Goal: Task Accomplishment & Management: Manage account settings

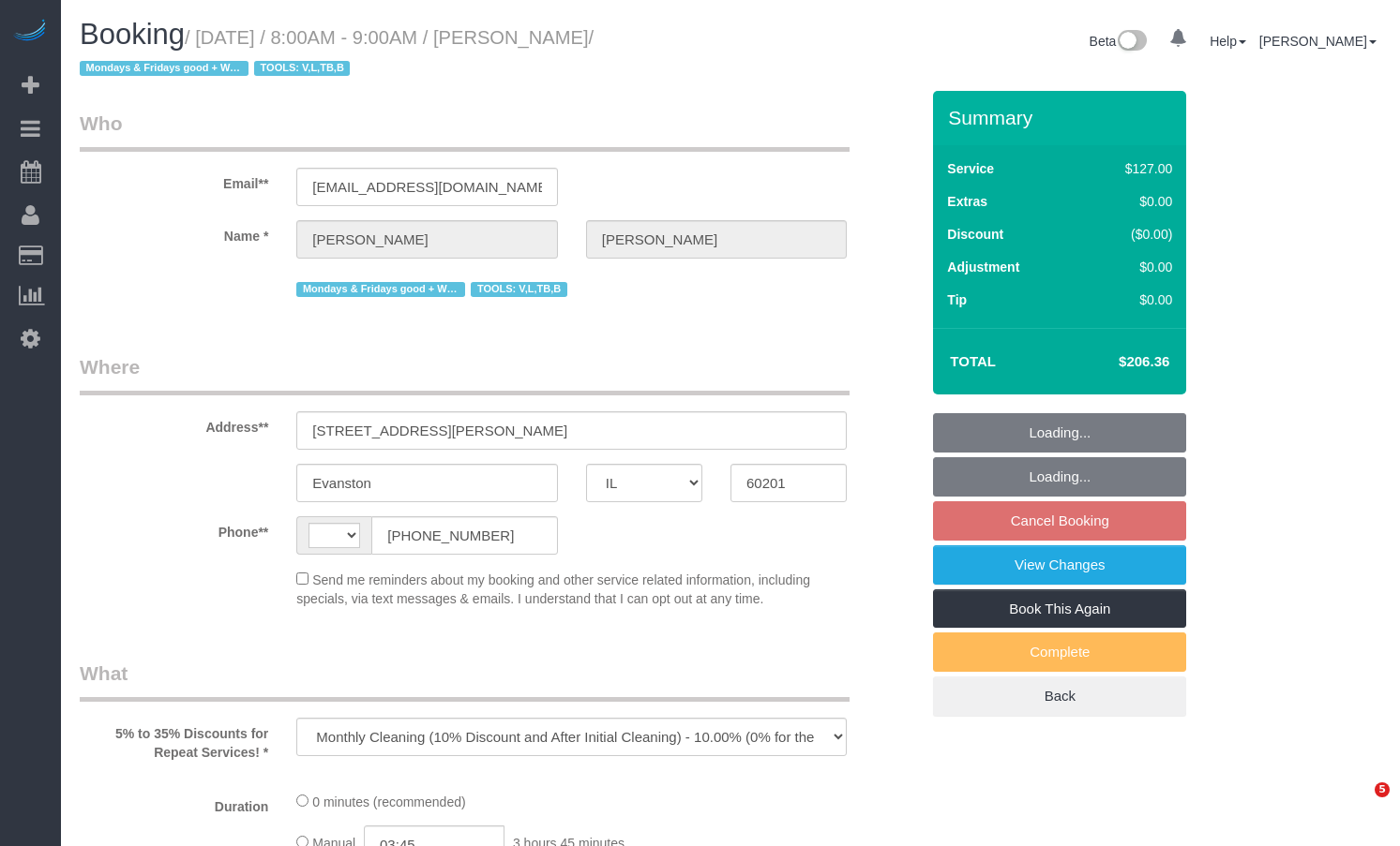
select select "IL"
select select "string:US"
select select "number:1"
select select "number:69"
select select "number:139"
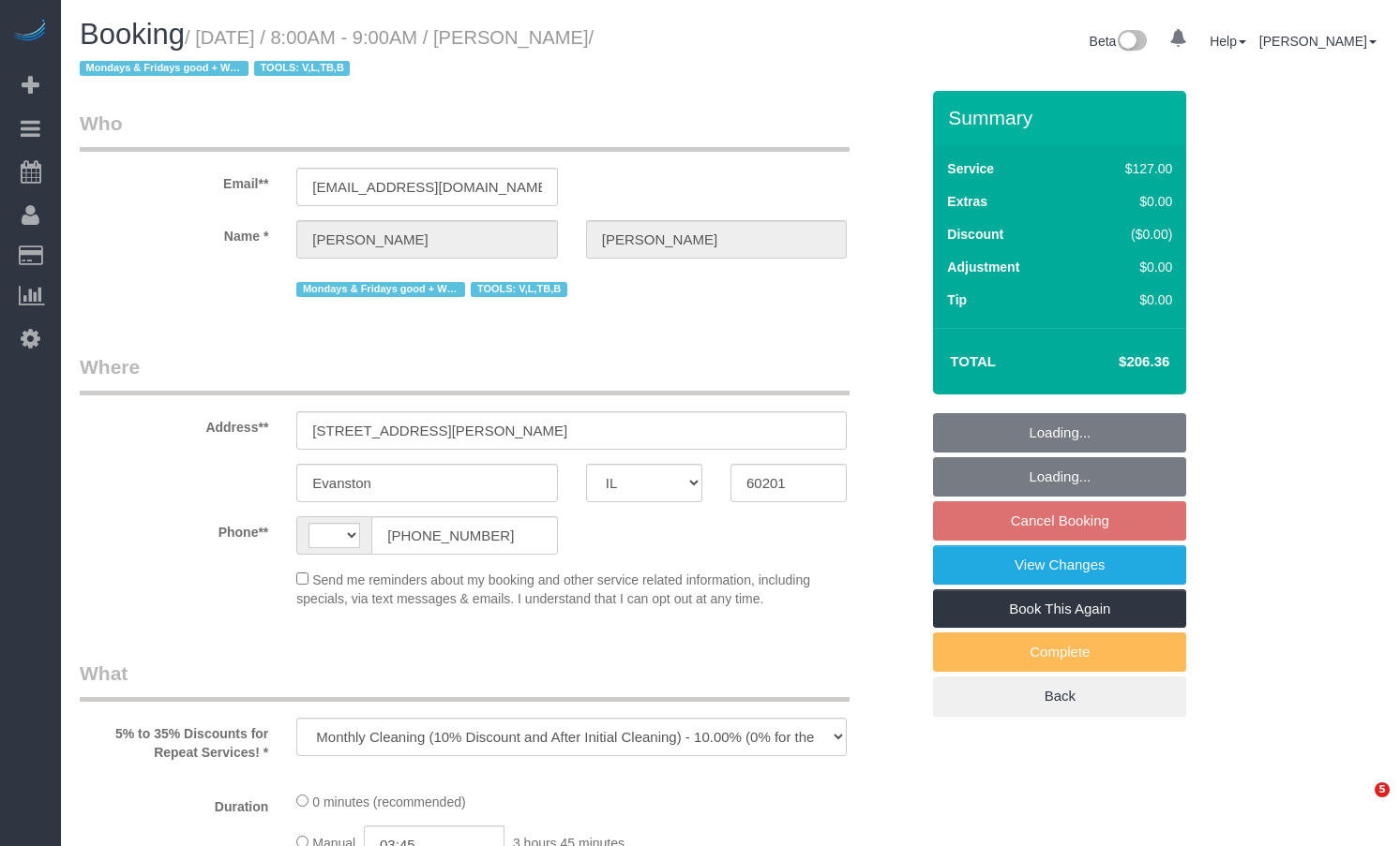
select select "number:98"
select select "number:141"
select select "number:143"
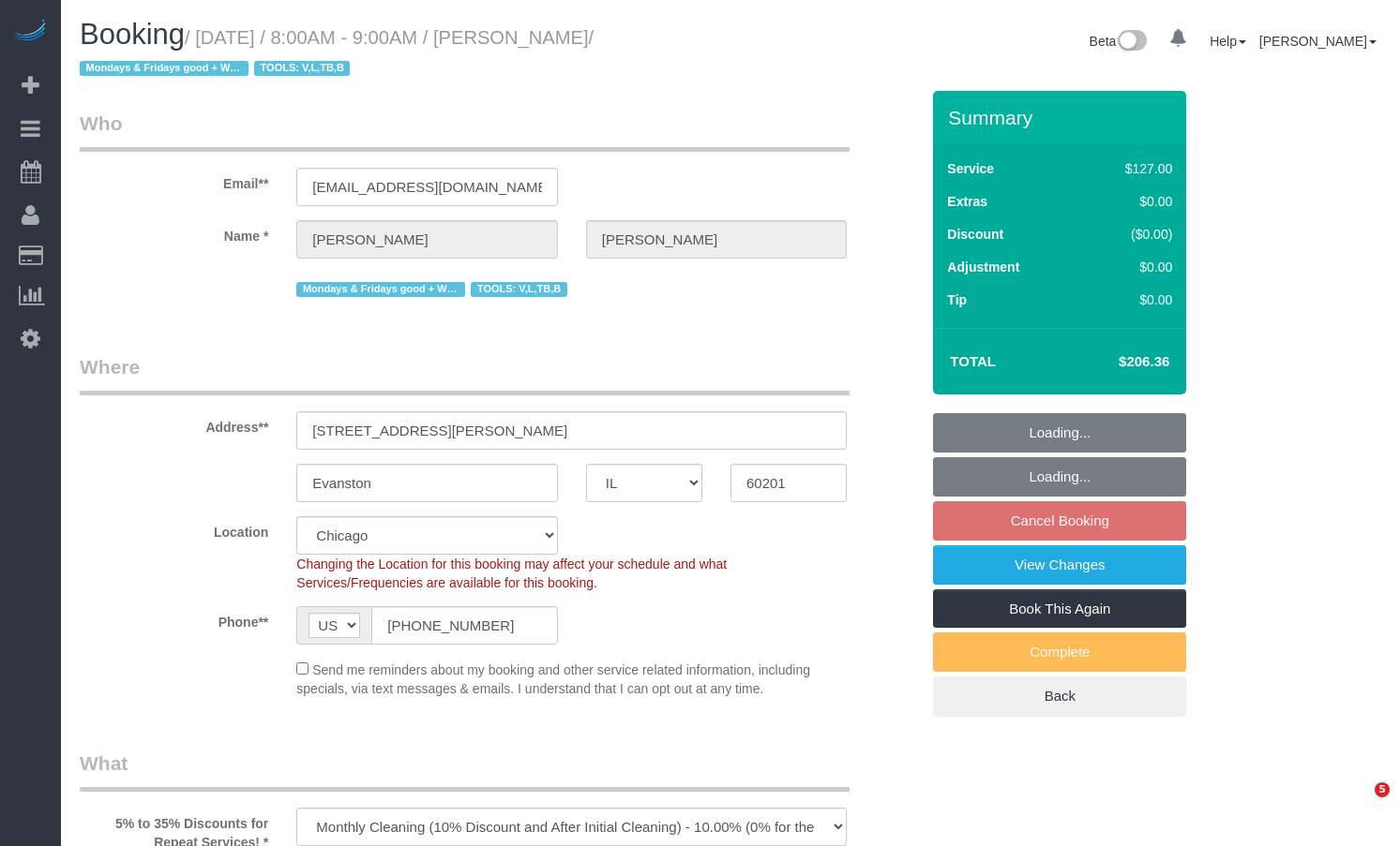
select select "object:1141"
select select "spot1"
select select "2"
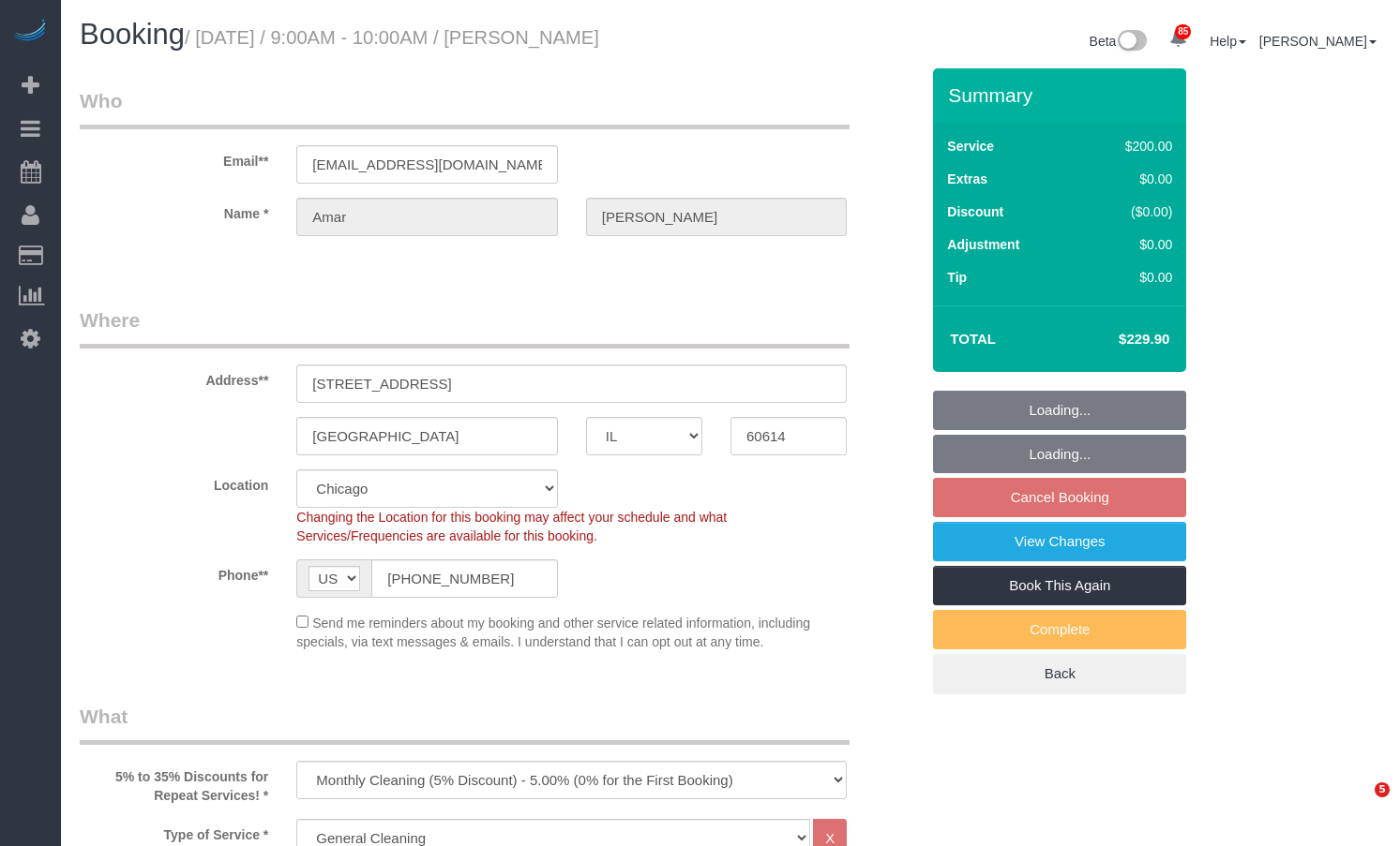
select select "IL"
select select "512"
select select "number:1"
select select "number:58"
select select "number:139"
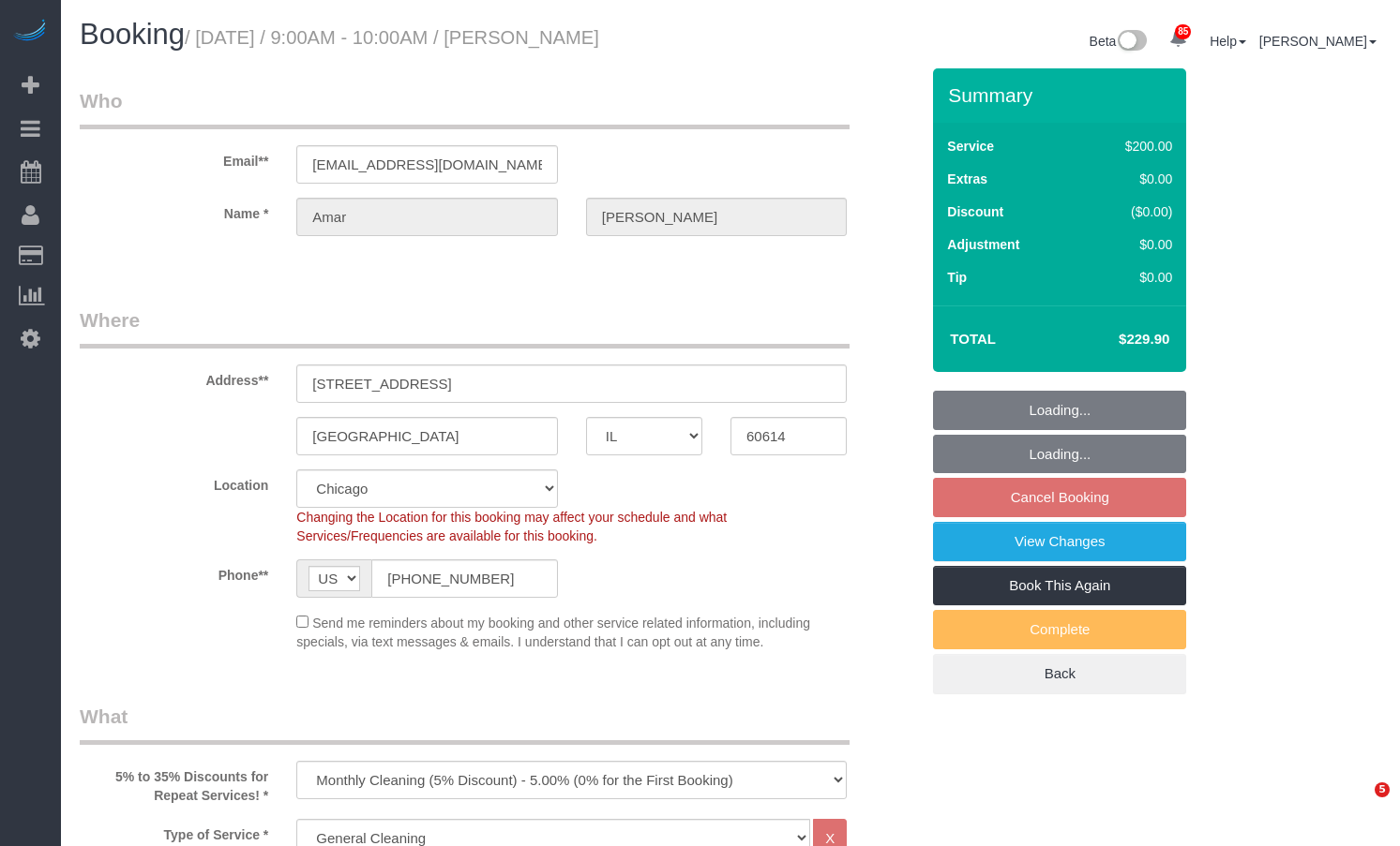
select select "number:106"
select select "object:1288"
select select "2"
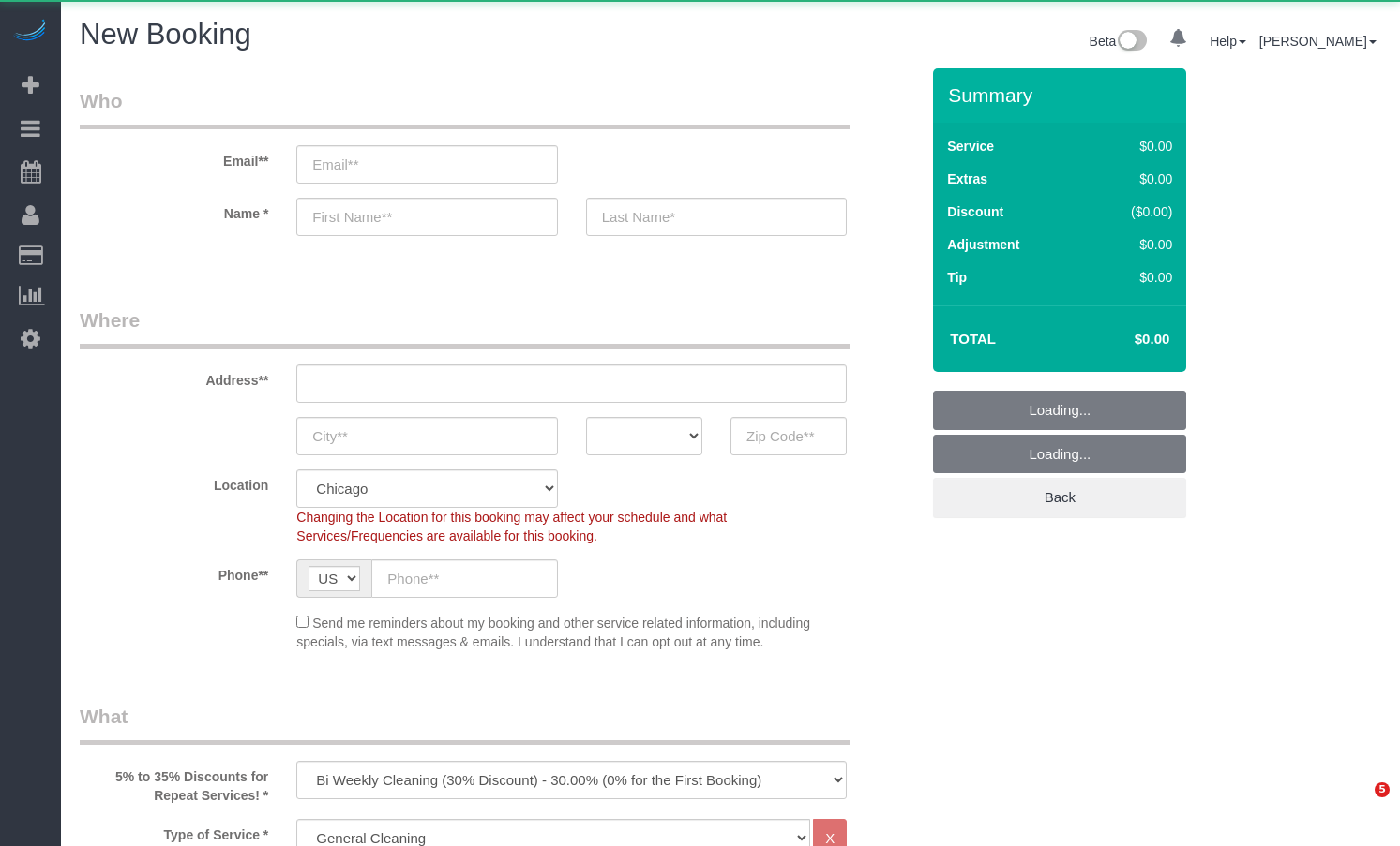
select select "512"
select select "object:1162"
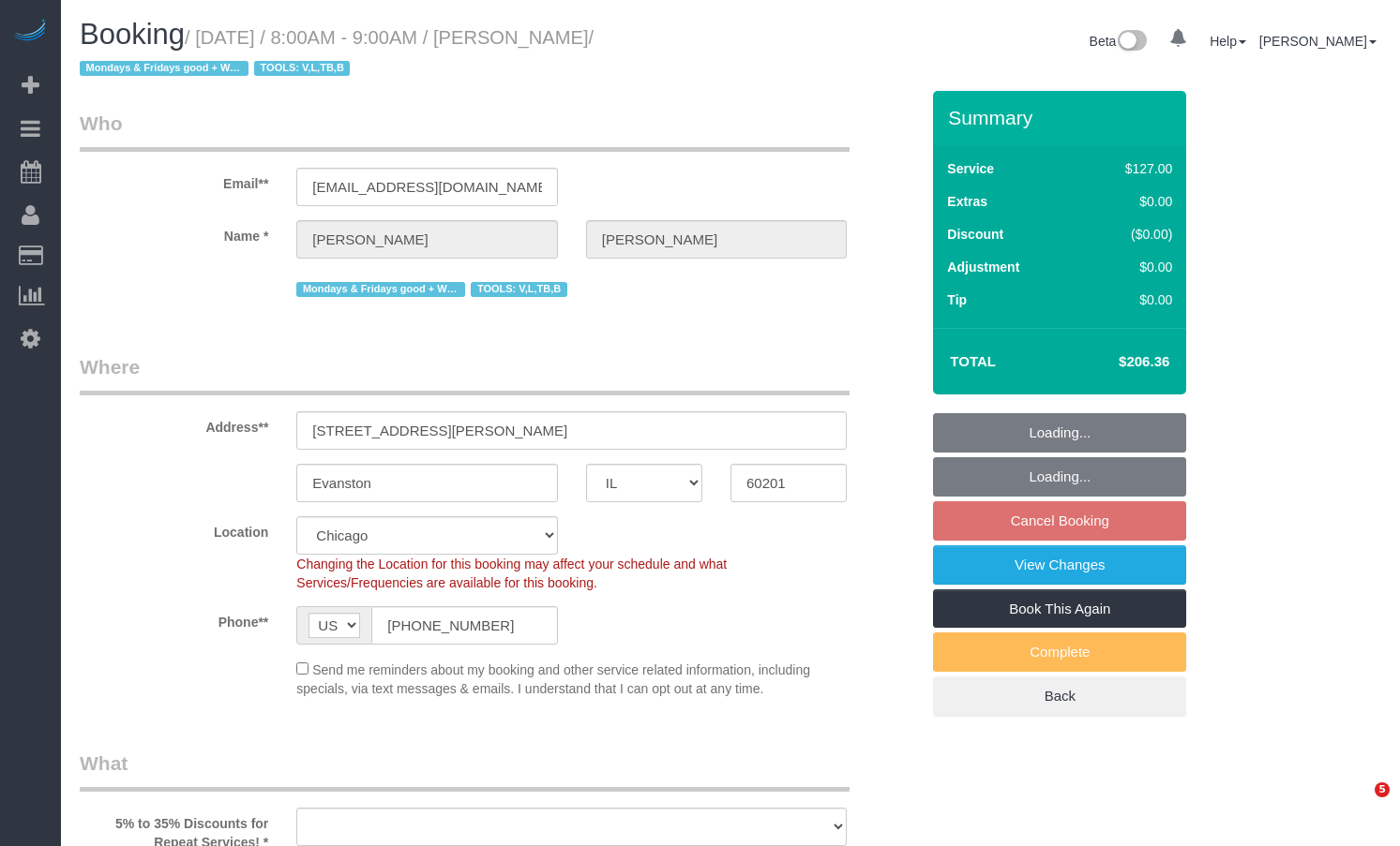
select select "IL"
select select "object:1201"
select select "spot1"
select select "2"
select select "number:1"
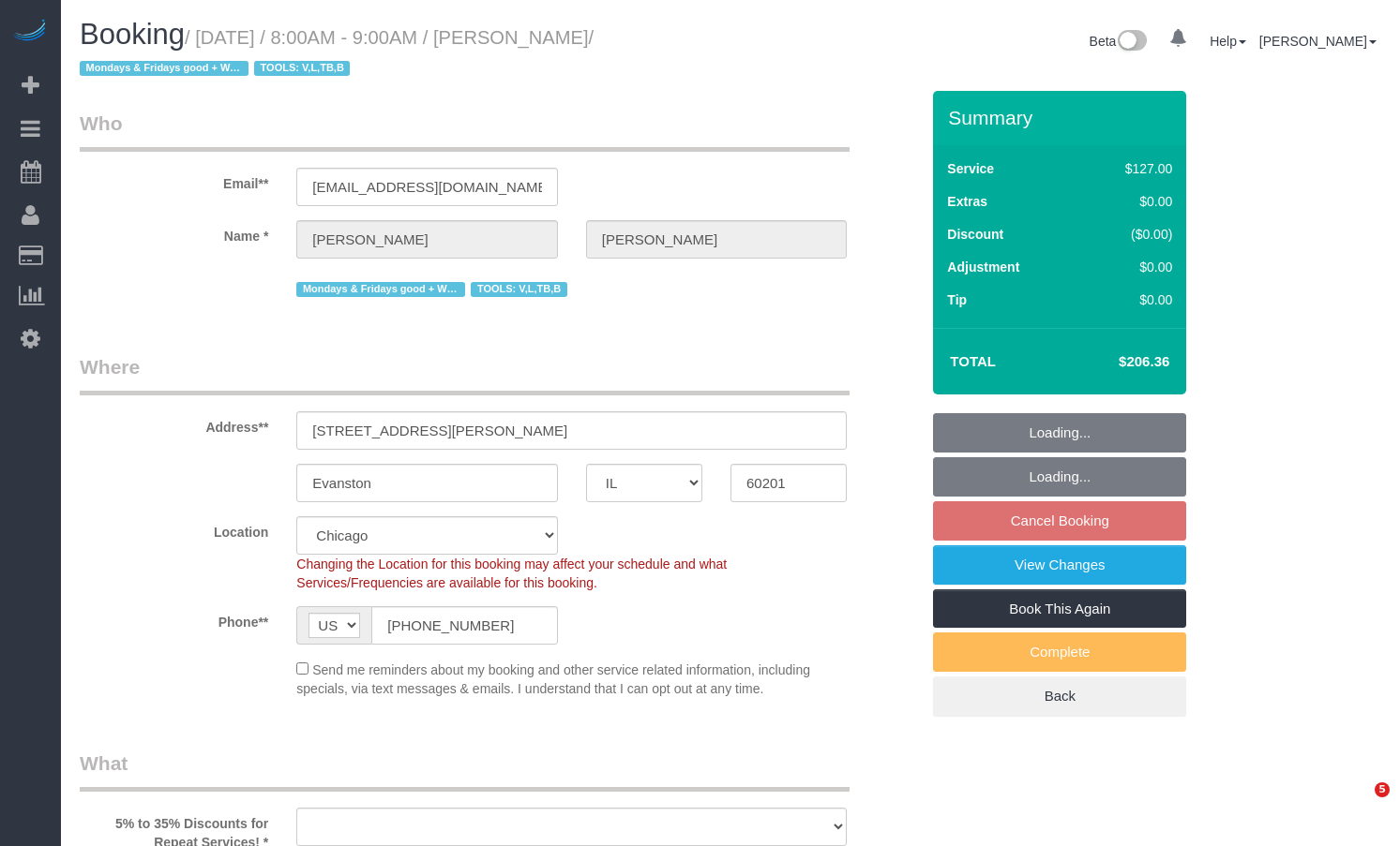
select select "number:69"
select select "number:139"
select select "number:98"
select select "number:141"
select select "number:143"
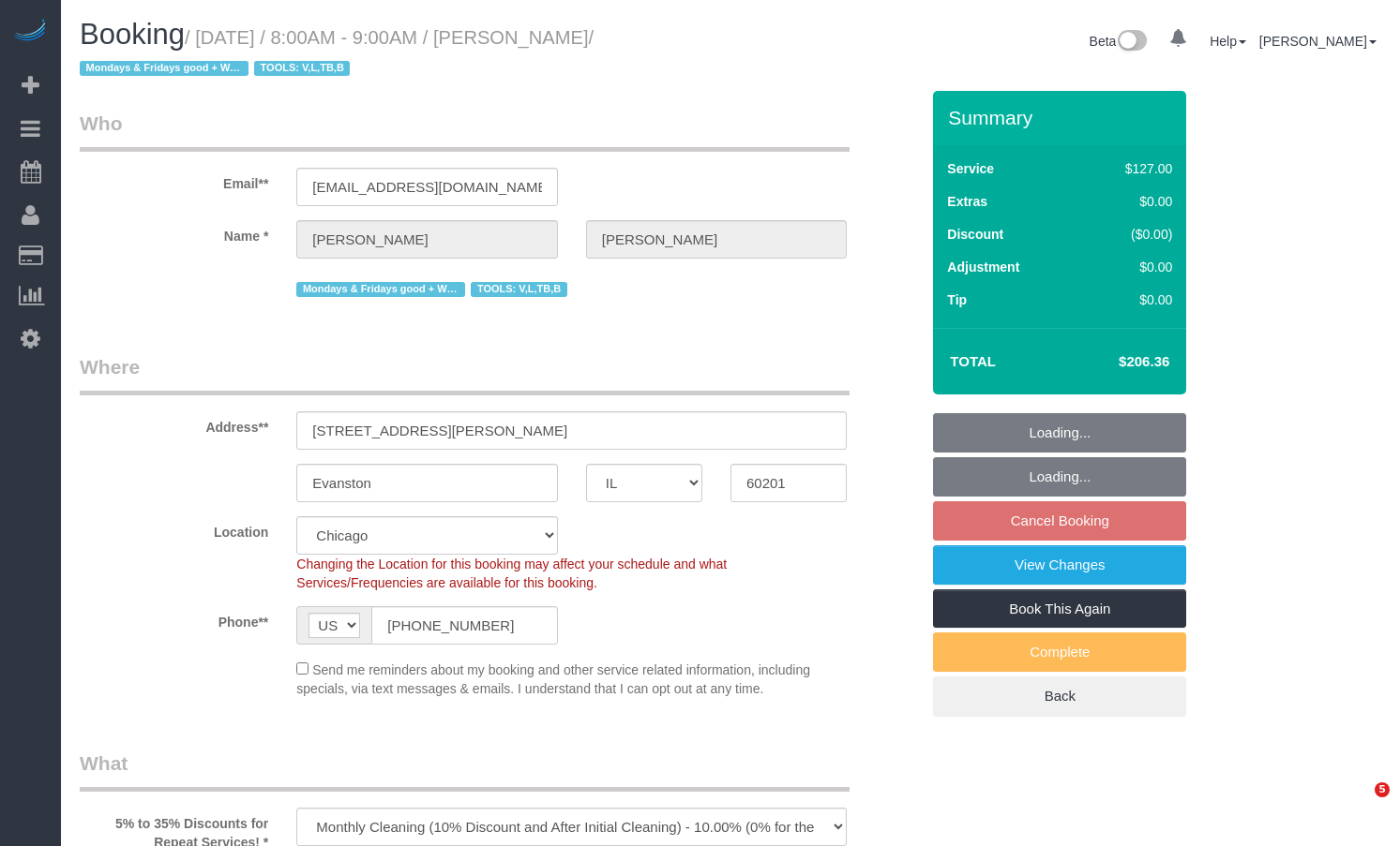
select select "IL"
select select "number:1"
select select "number:69"
select select "number:139"
select select "number:98"
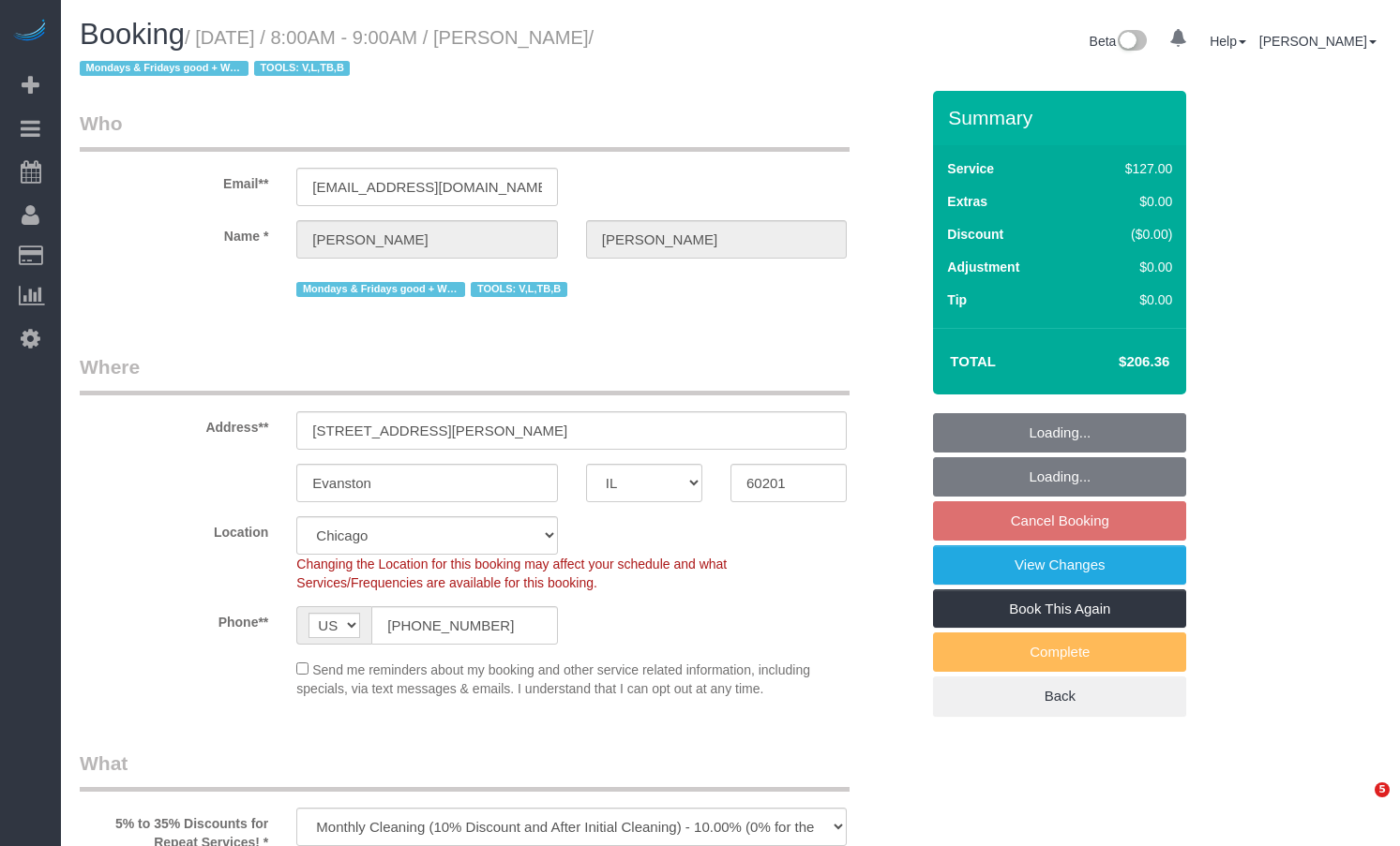
select select "number:141"
select select "number:143"
select select "2"
select select "spot1"
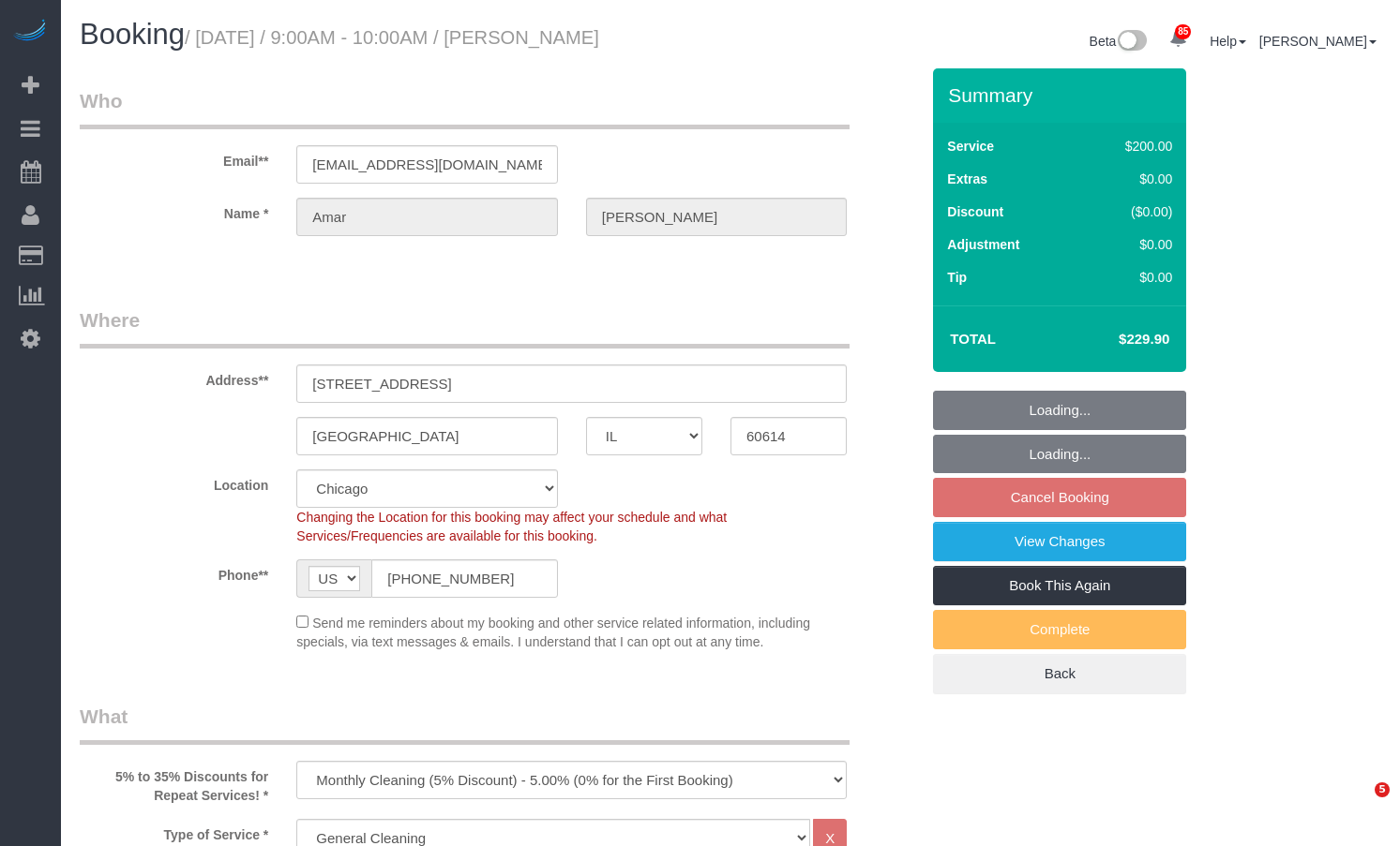
select select "IL"
select select "512"
select select "2"
select select "number:1"
select select "number:58"
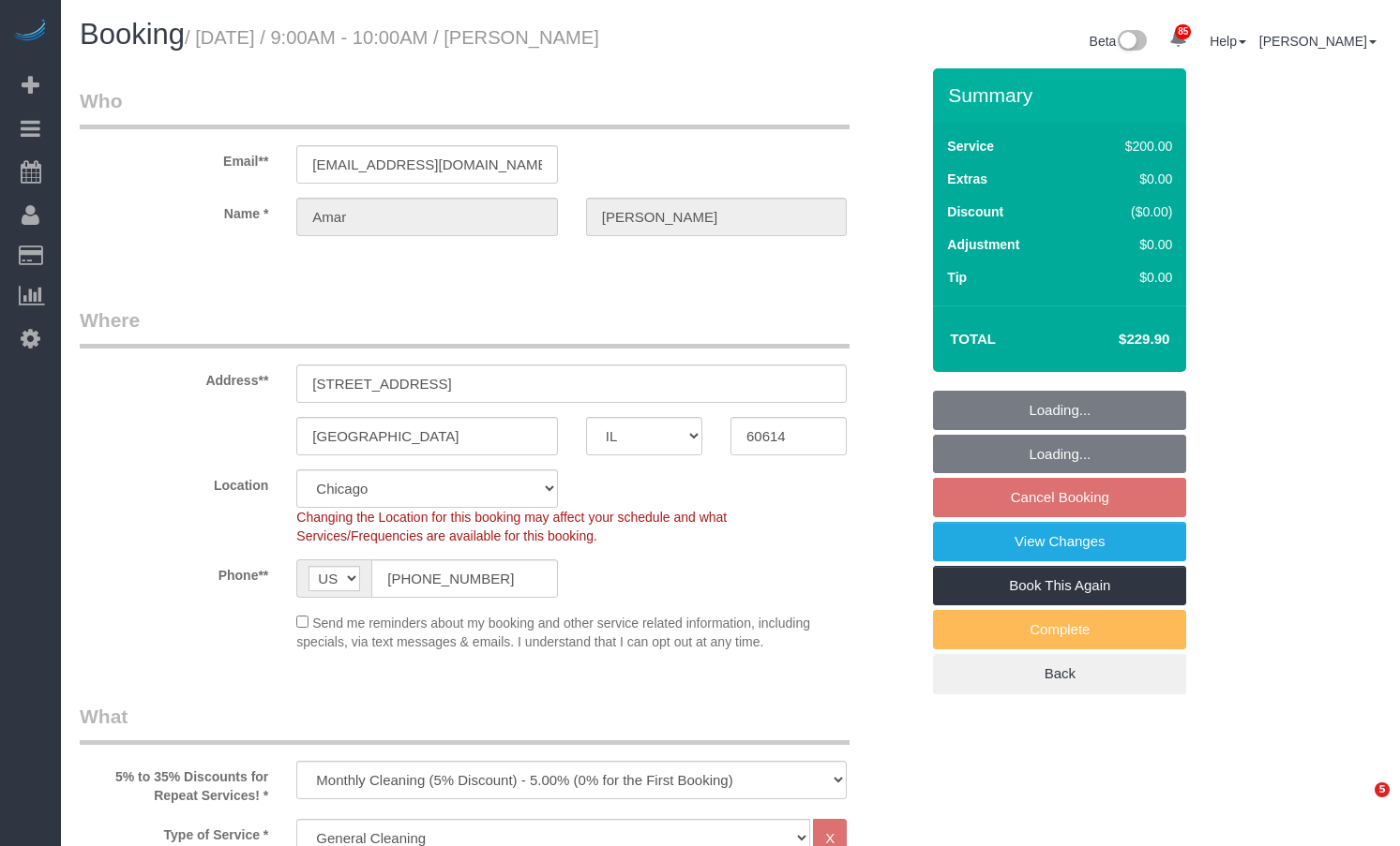
select select "number:139"
select select "number:106"
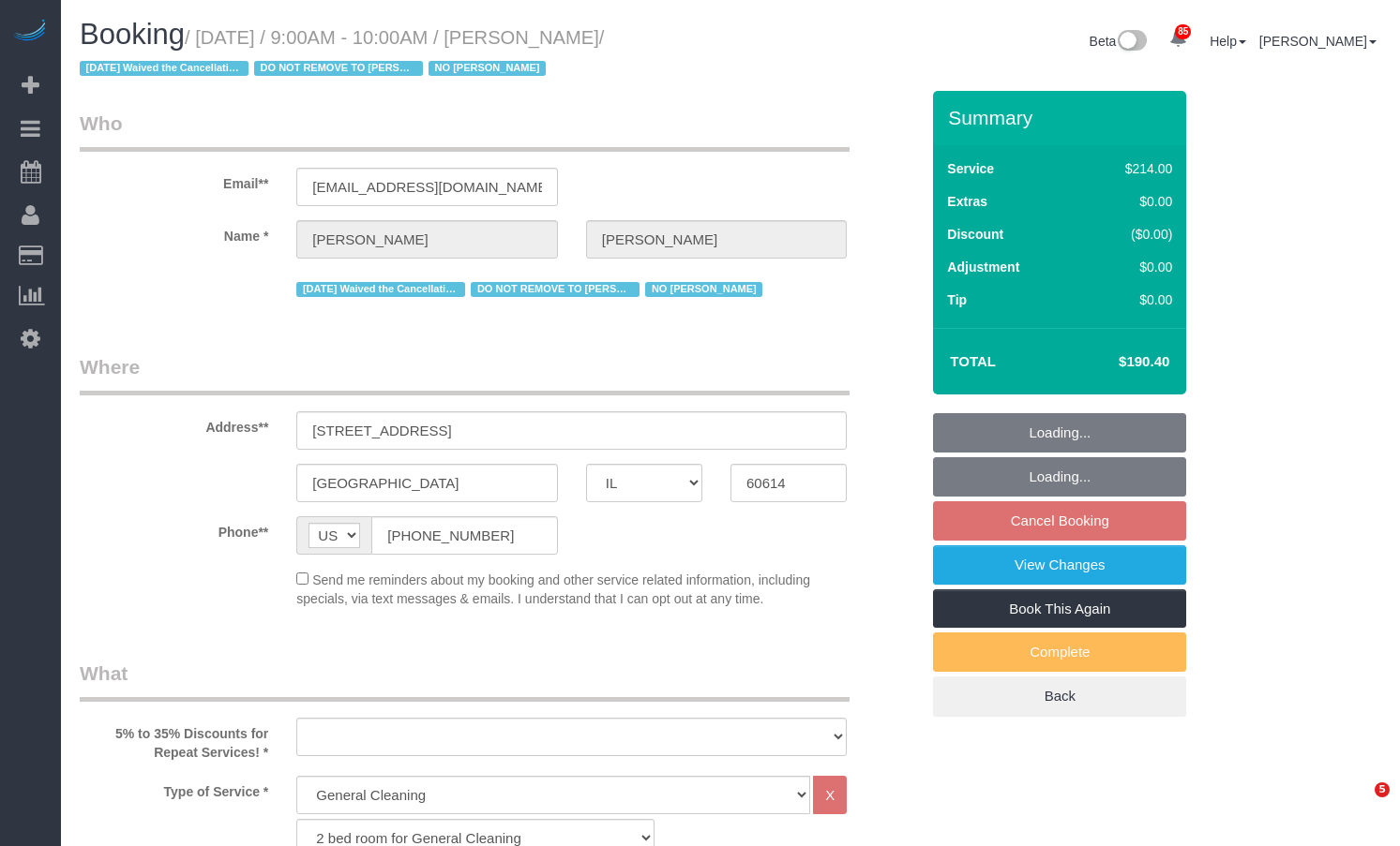
select select "IL"
select select "512"
select select "number:1"
select select "number:58"
select select "number:139"
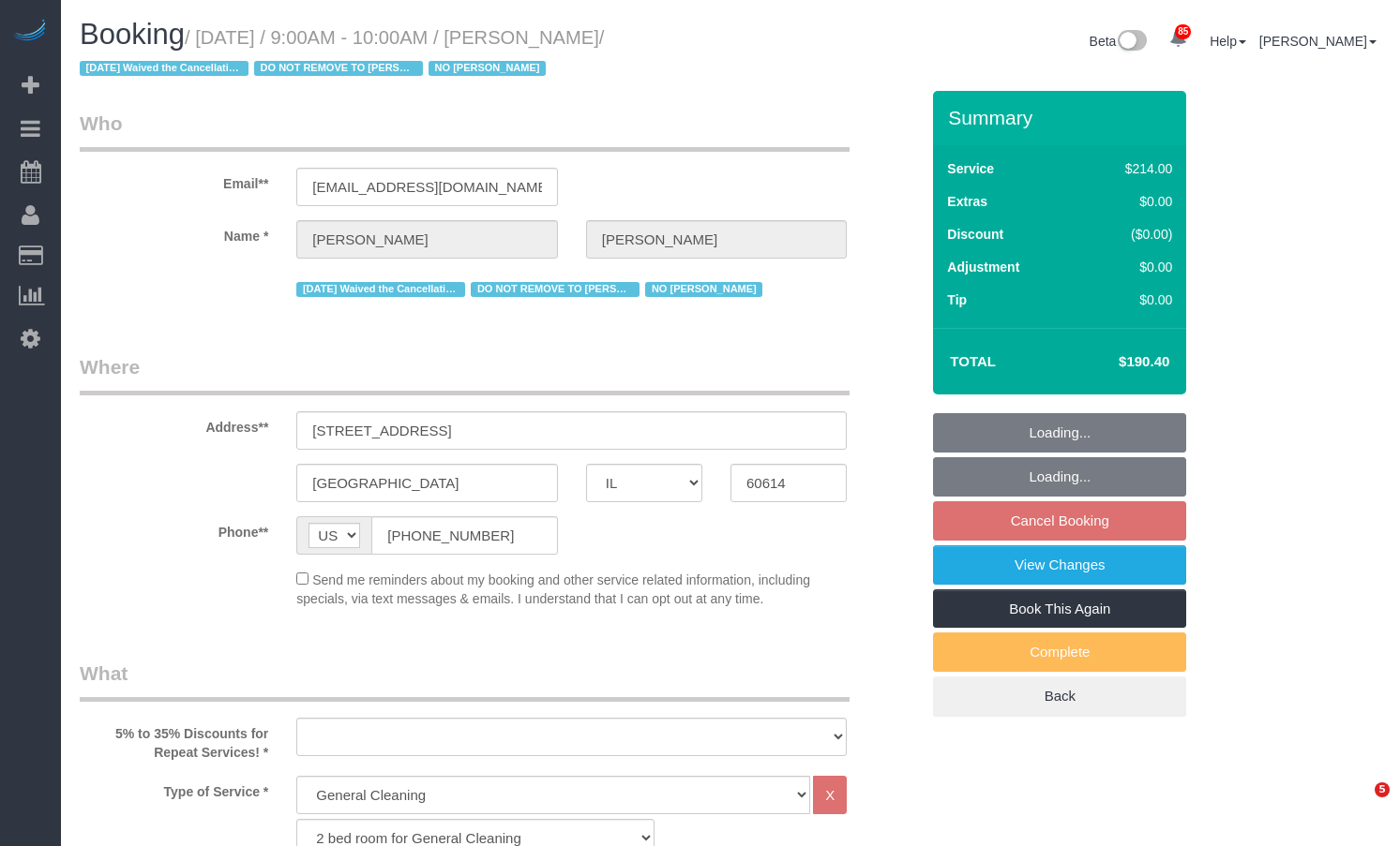
select select "number:104"
select select "object:1305"
select select "string:fspay-6eb03514-1540-4d1a-b9a8-218c44b99833"
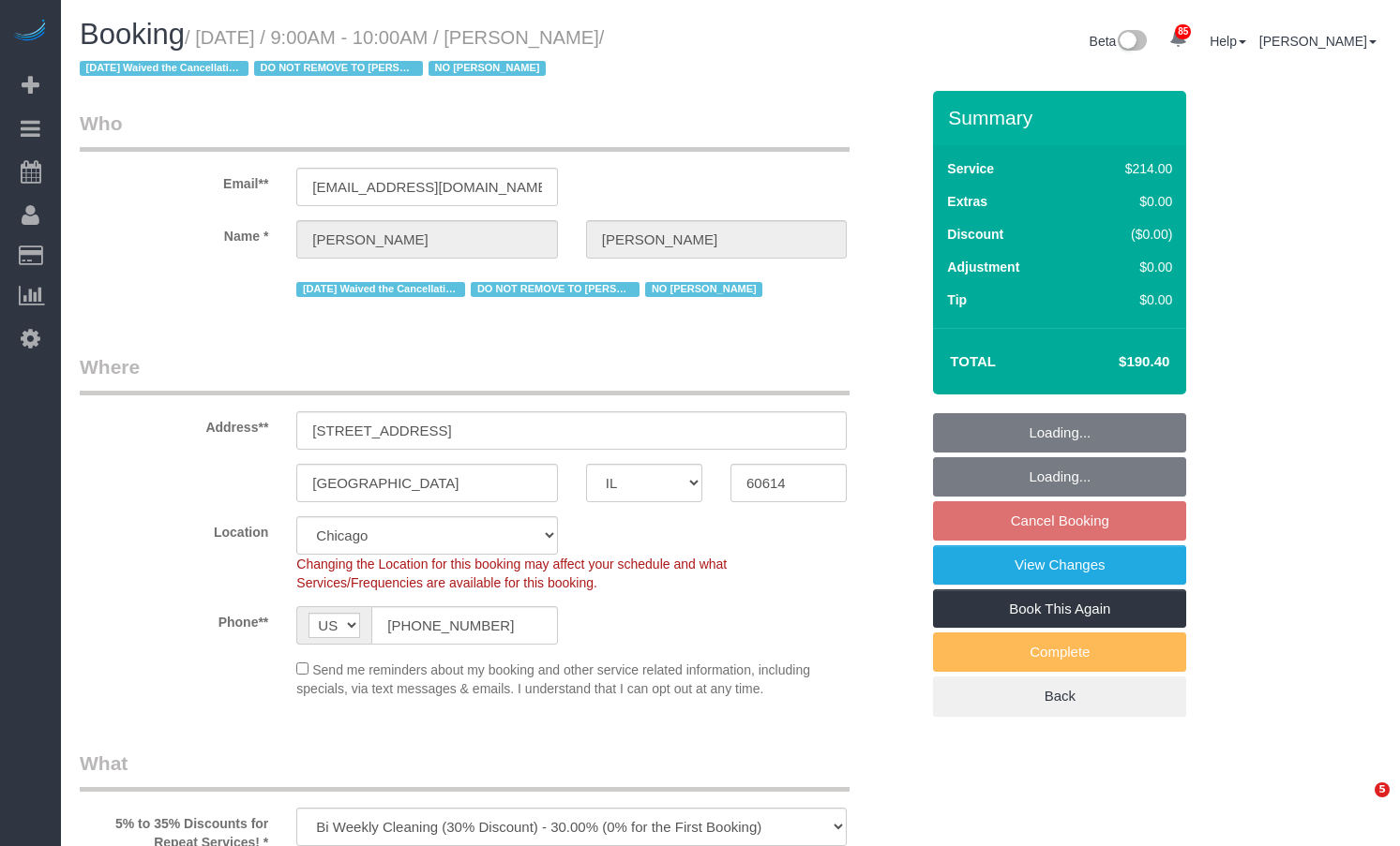
select select "4"
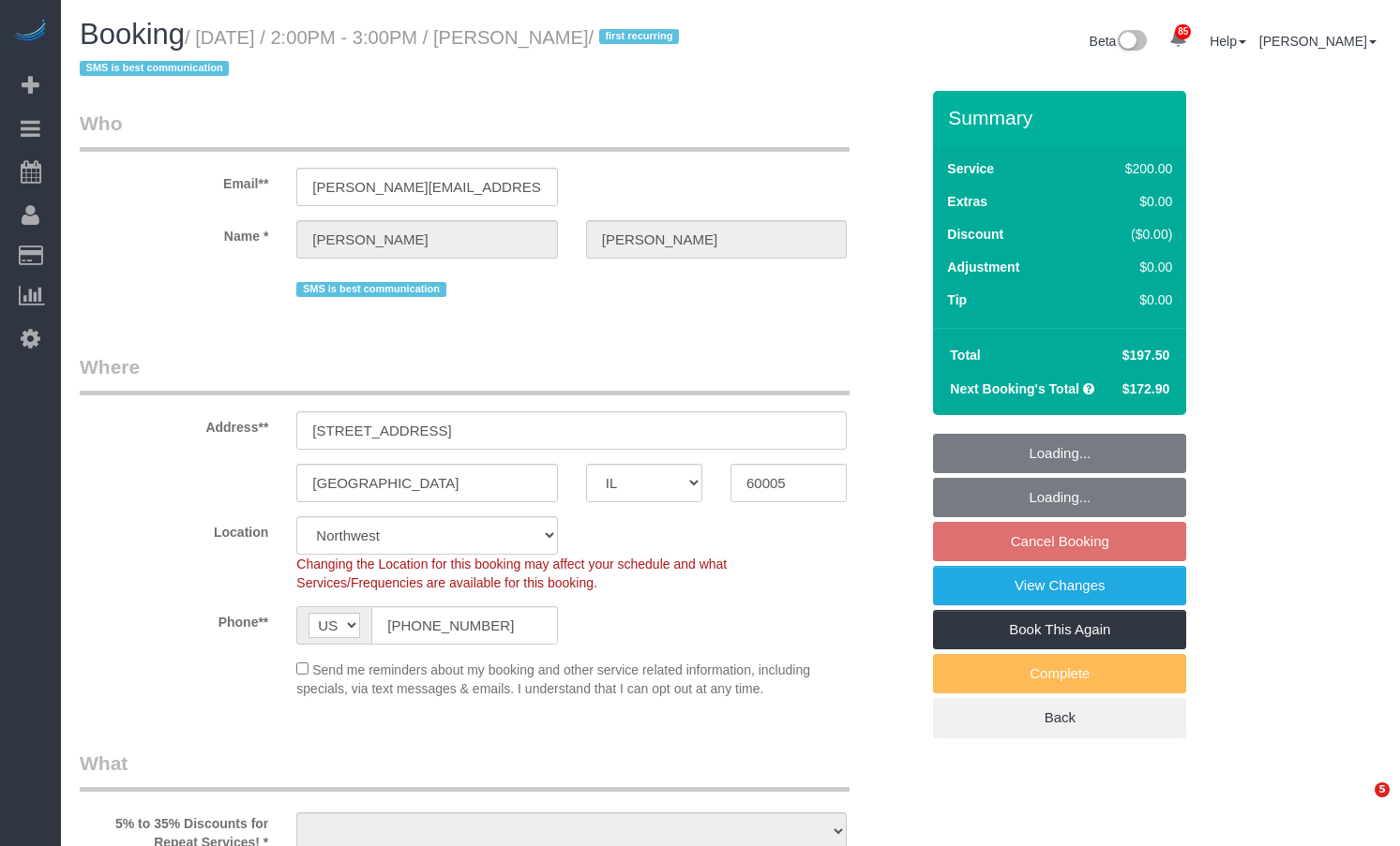
select select "IL"
select select "string:fspay-46461b0c-2964-4b41-a651-97e1274448d7"
select select "number:1"
select select "number:58"
select select "number:138"
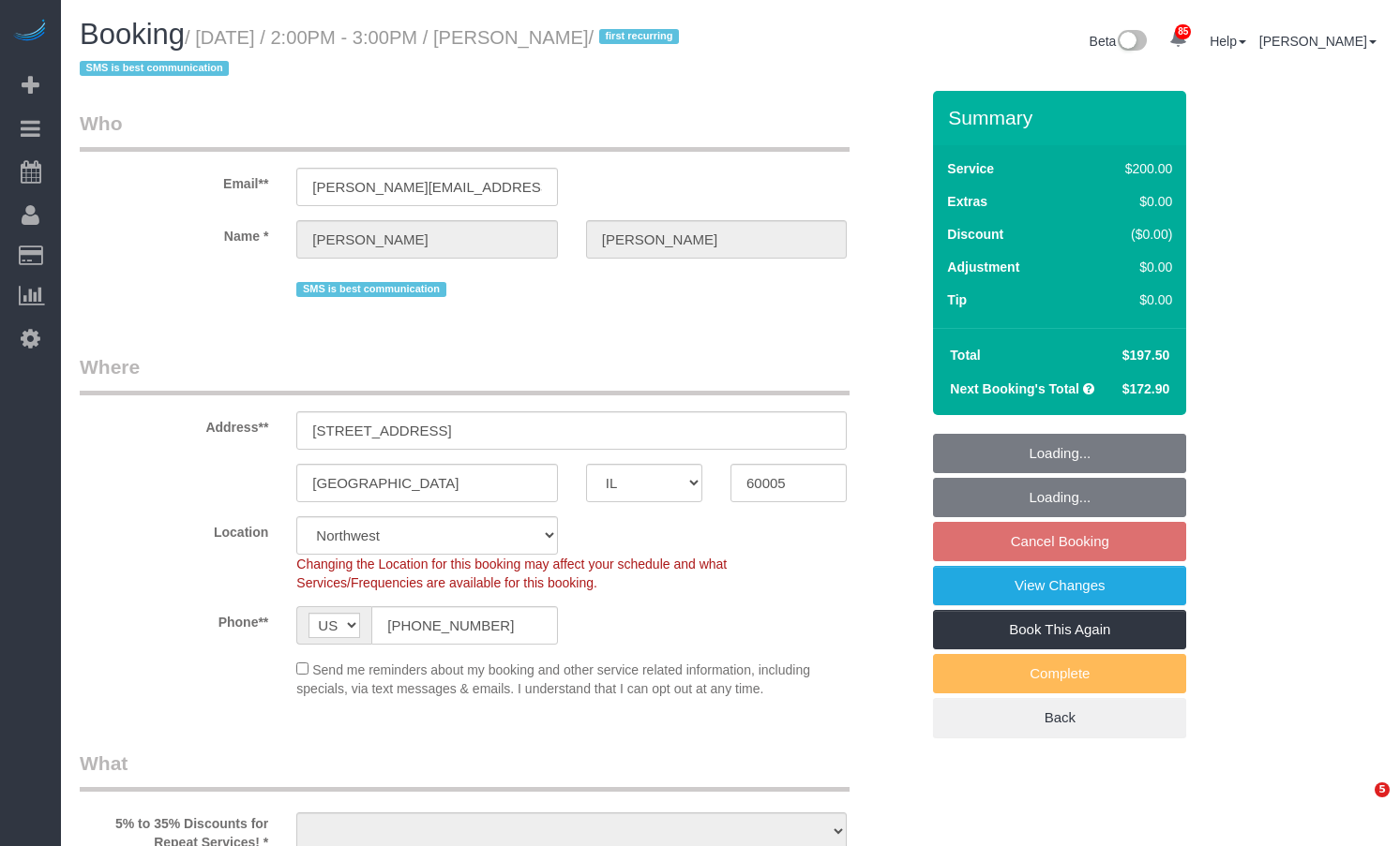
select select "number:107"
select select "object:1196"
select select "512"
select select "3"
select select "object:1353"
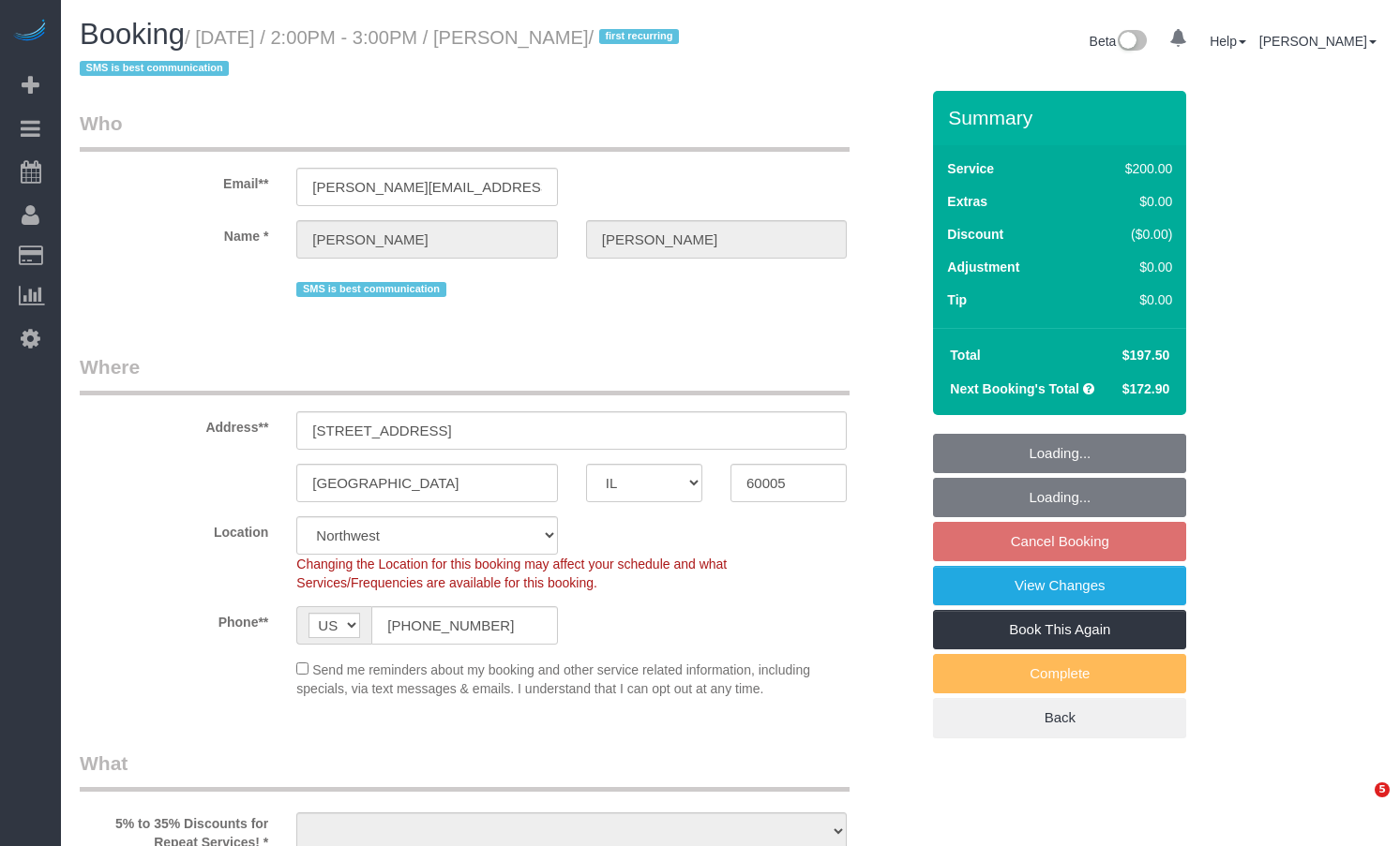
select select "IL"
select select "string:fspay-46461b0c-2964-4b41-a651-97e1274448d7"
select select "number:1"
select select "number:58"
select select "number:138"
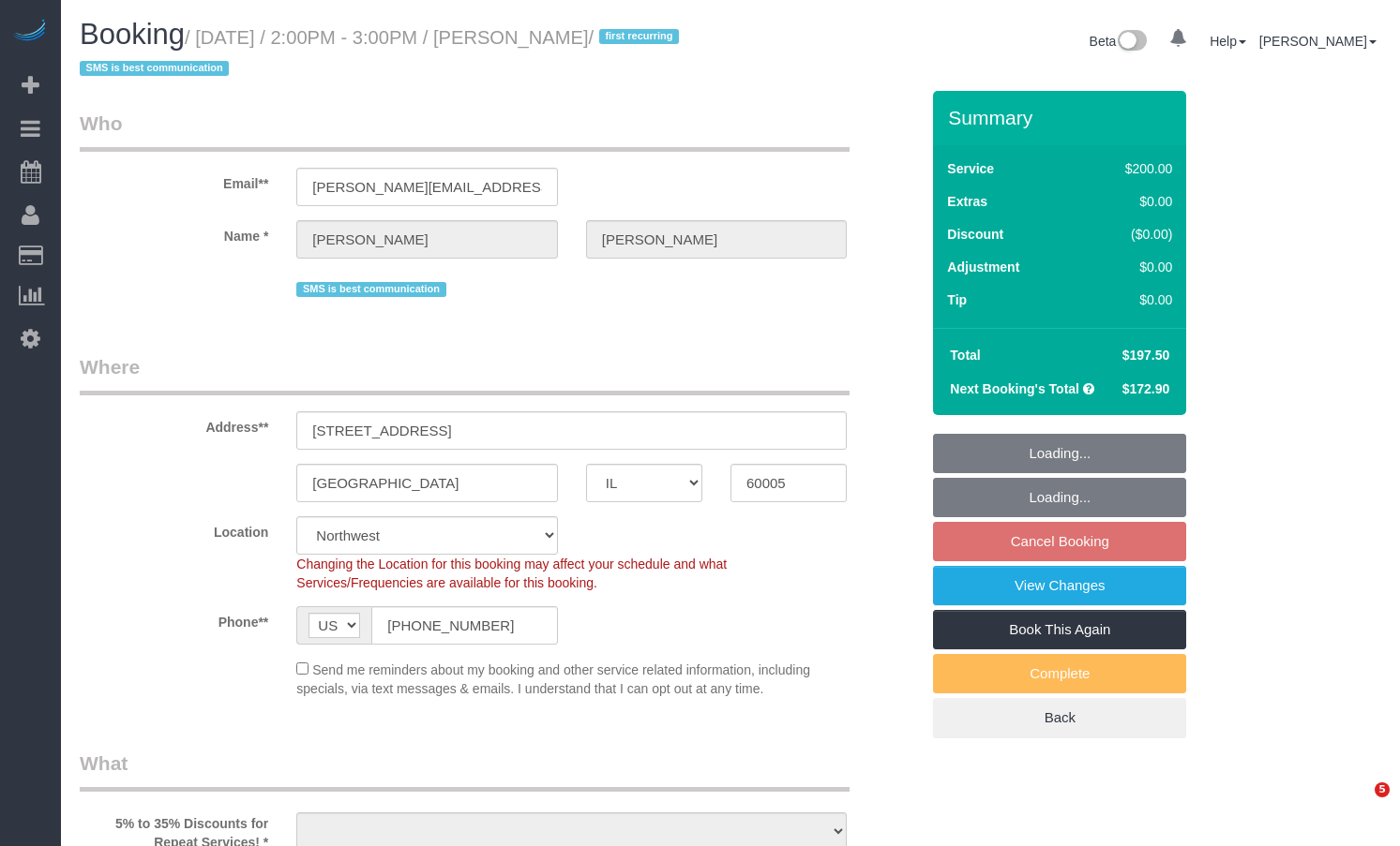
select select "number:107"
select select "object:1282"
select select "512"
select select "3"
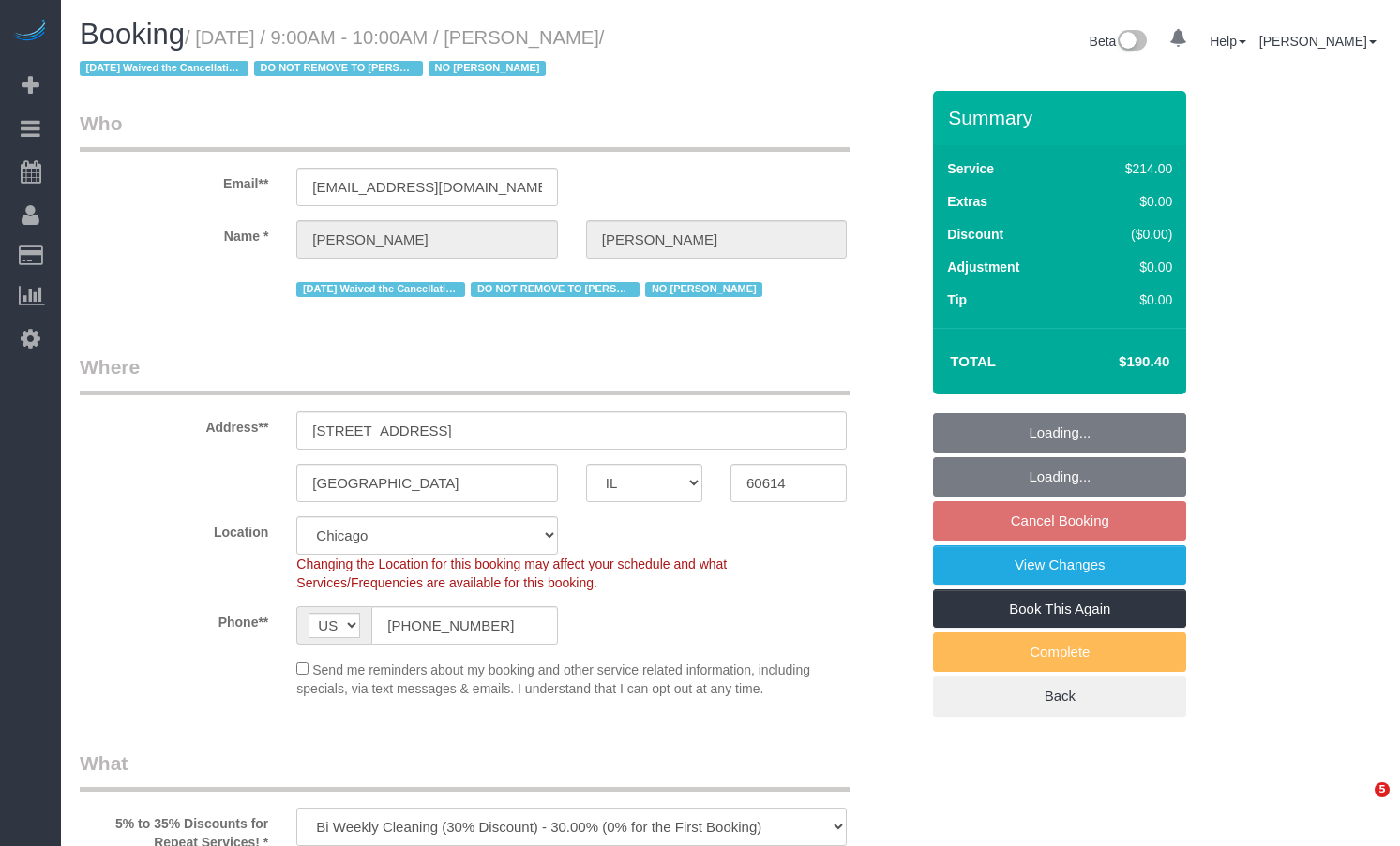
select select "IL"
select select "512"
select select "number:1"
select select "number:58"
select select "number:139"
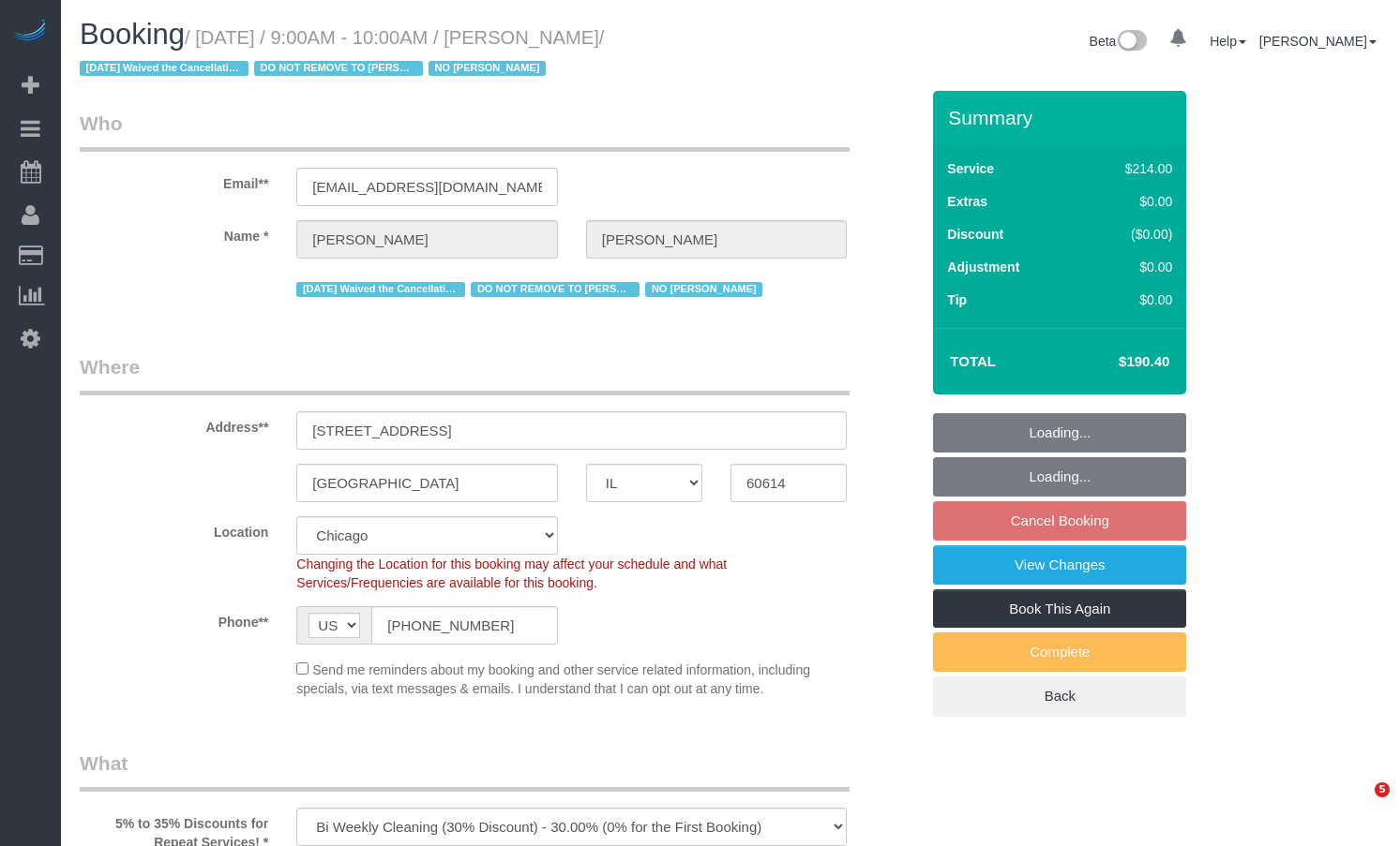
select select "number:104"
select select "object:1376"
select select "4"
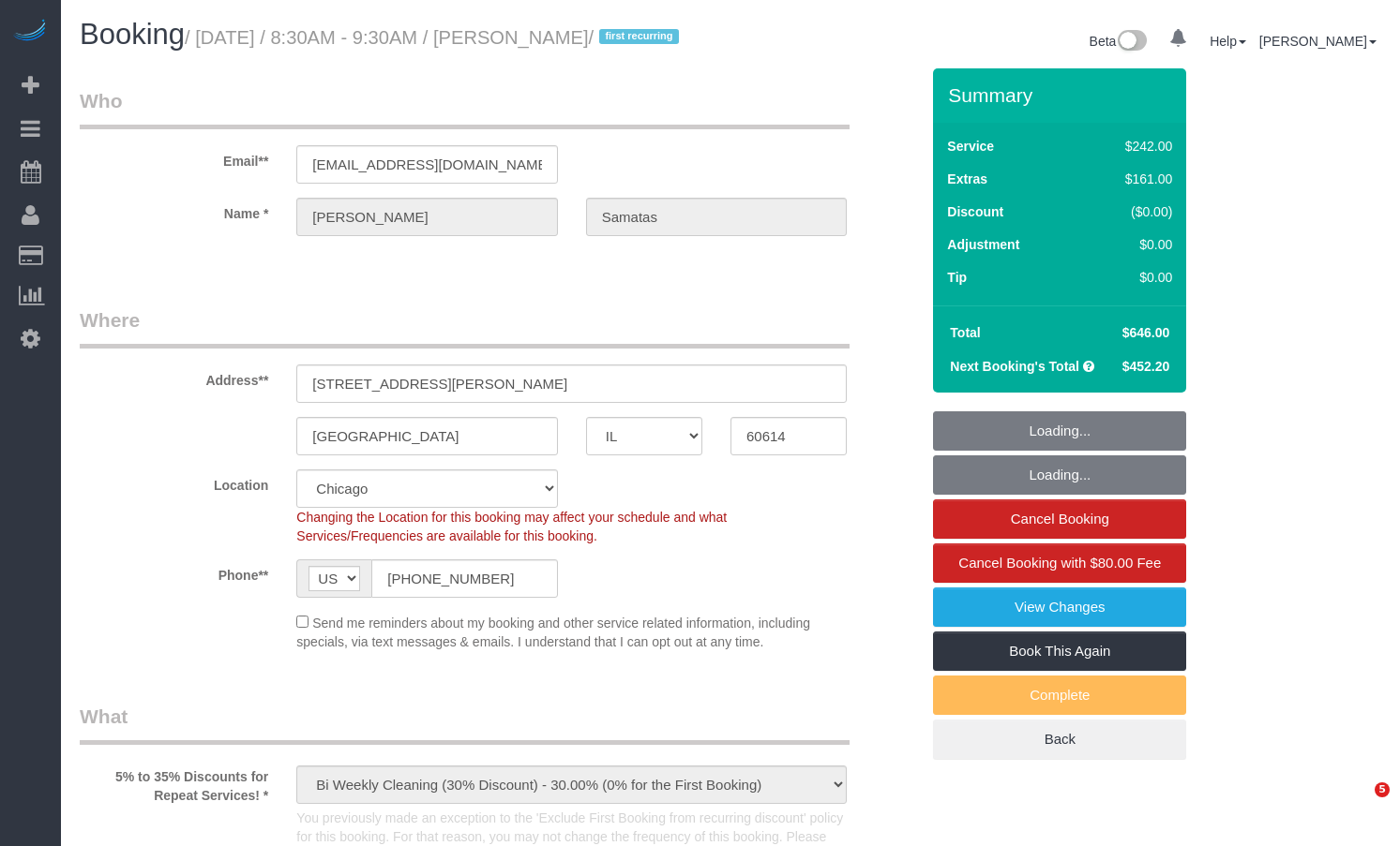
select select "IL"
select select "number:1"
select select "number:58"
select select "number:139"
select select "number:104"
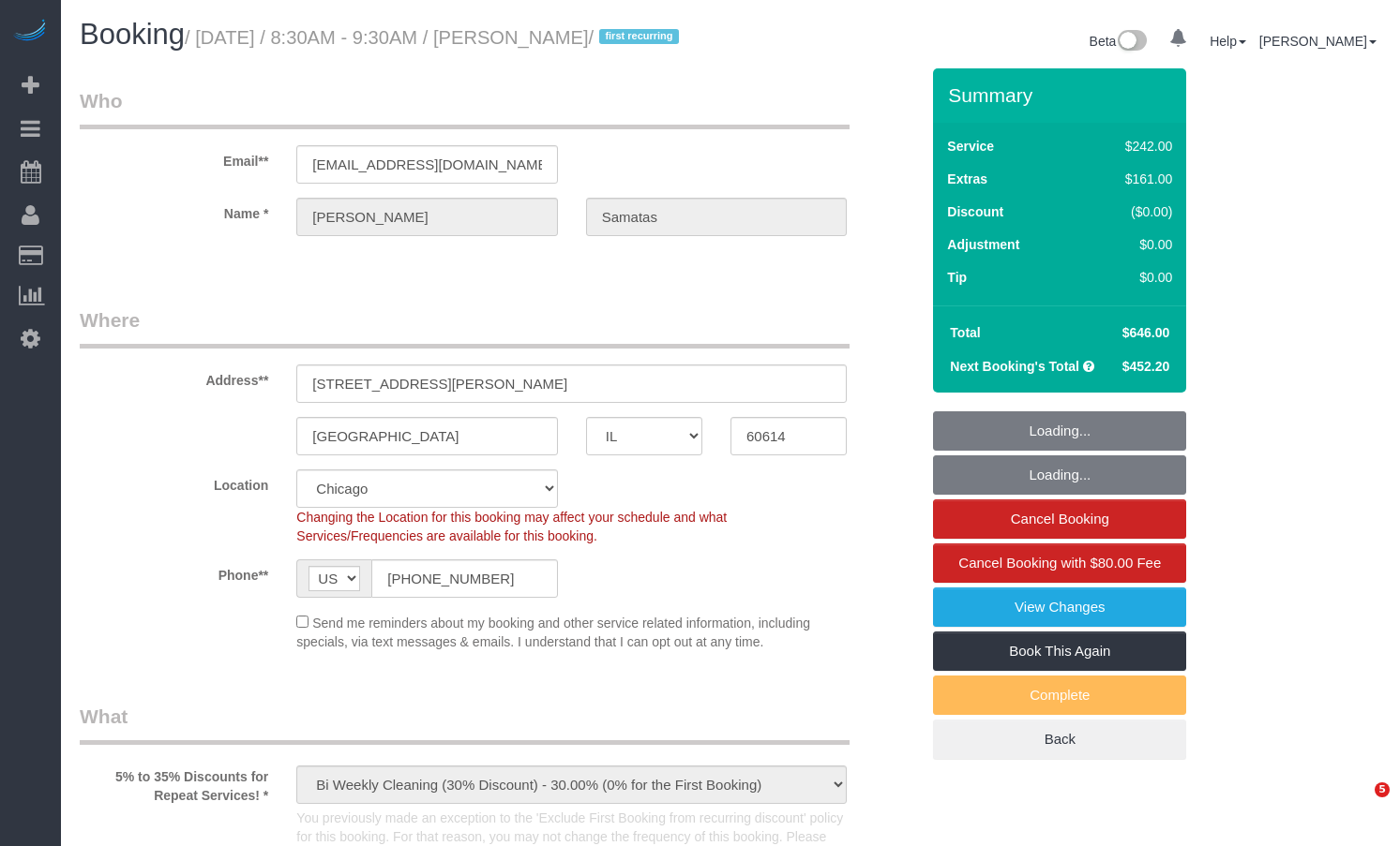
select select "512"
select select "6"
select select "1"
select select "5"
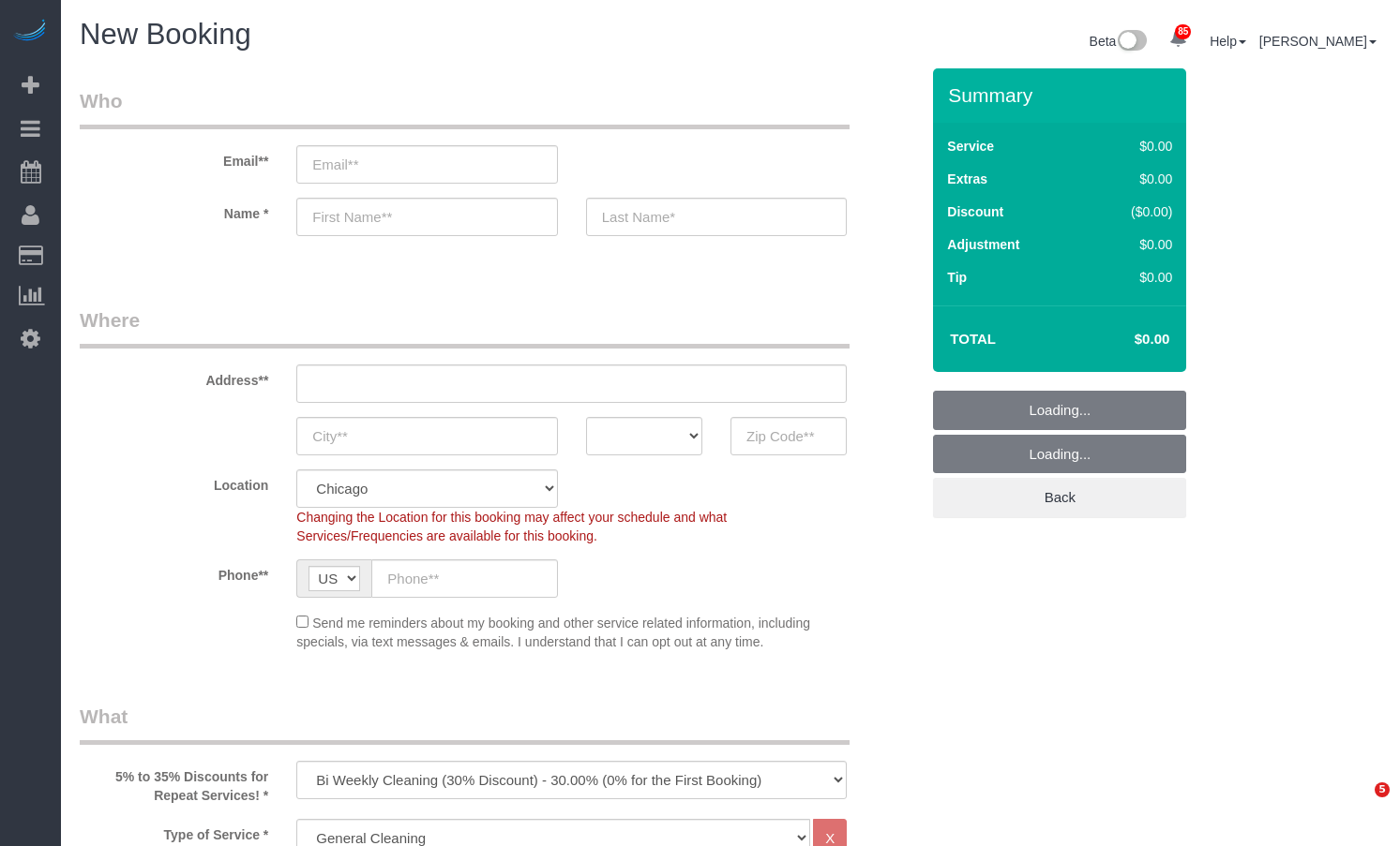
select select "512"
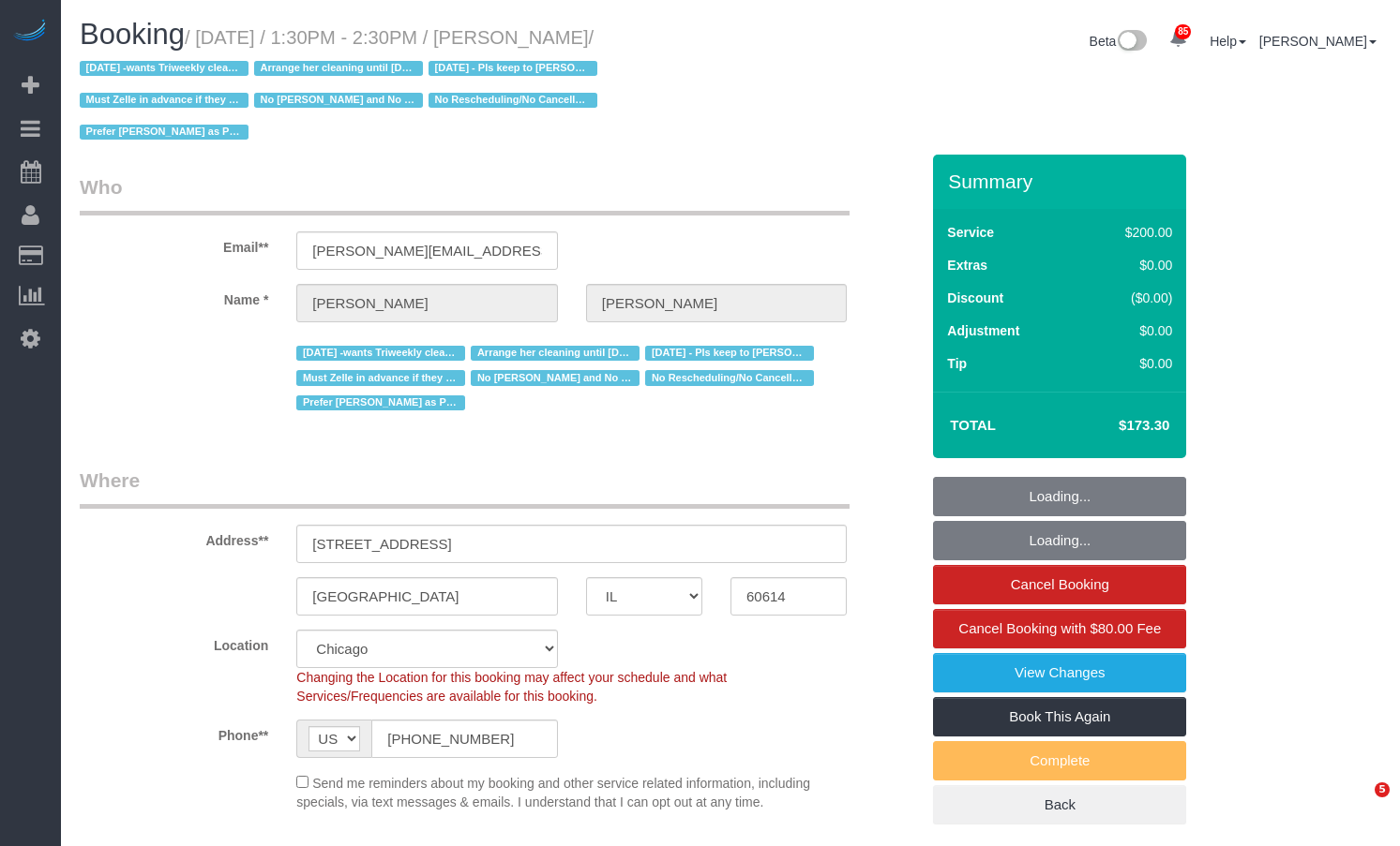
select select "IL"
select select "512"
select select "object:1400"
select select "number:1"
select select "number:58"
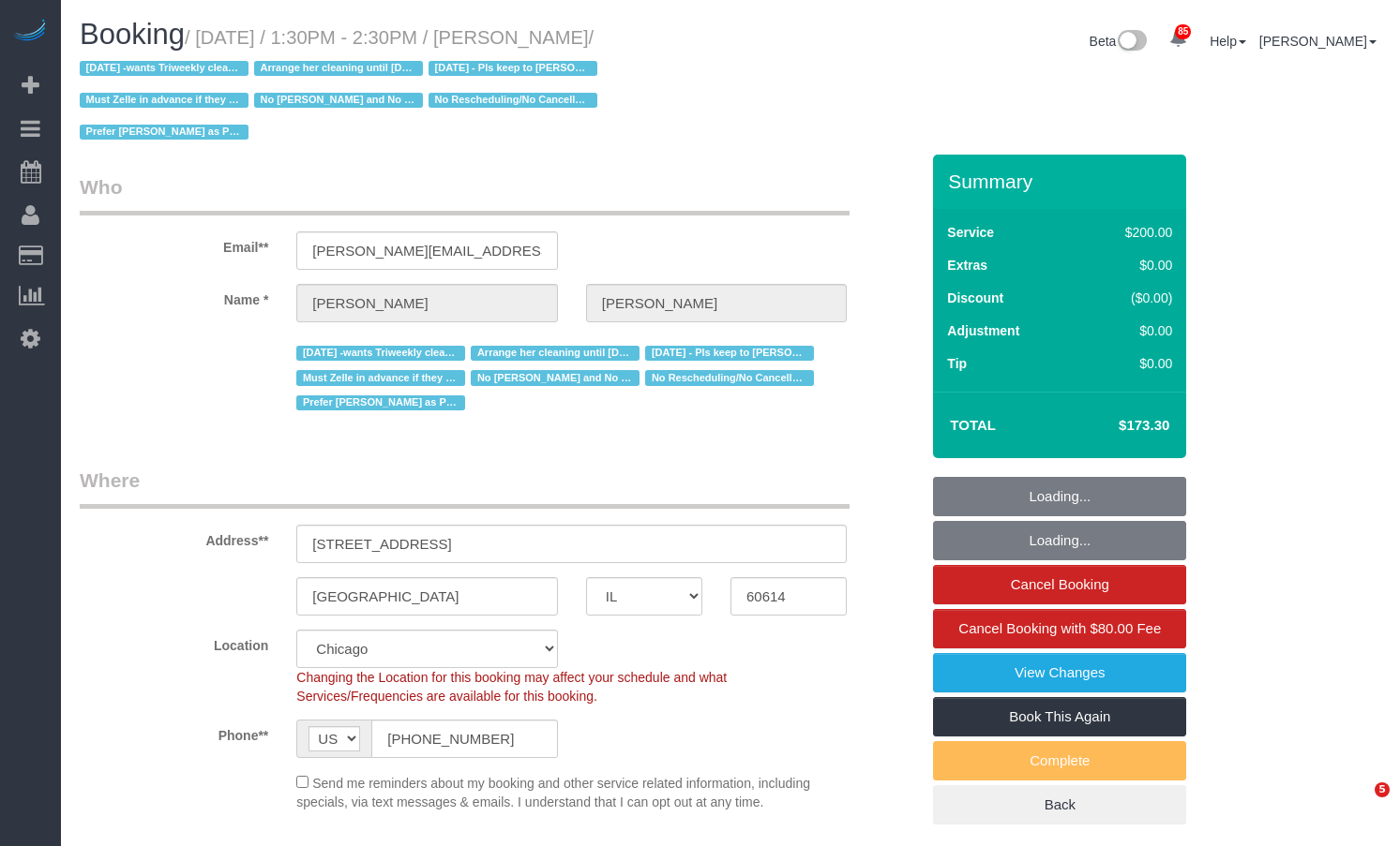
select select "number:139"
select select "number:104"
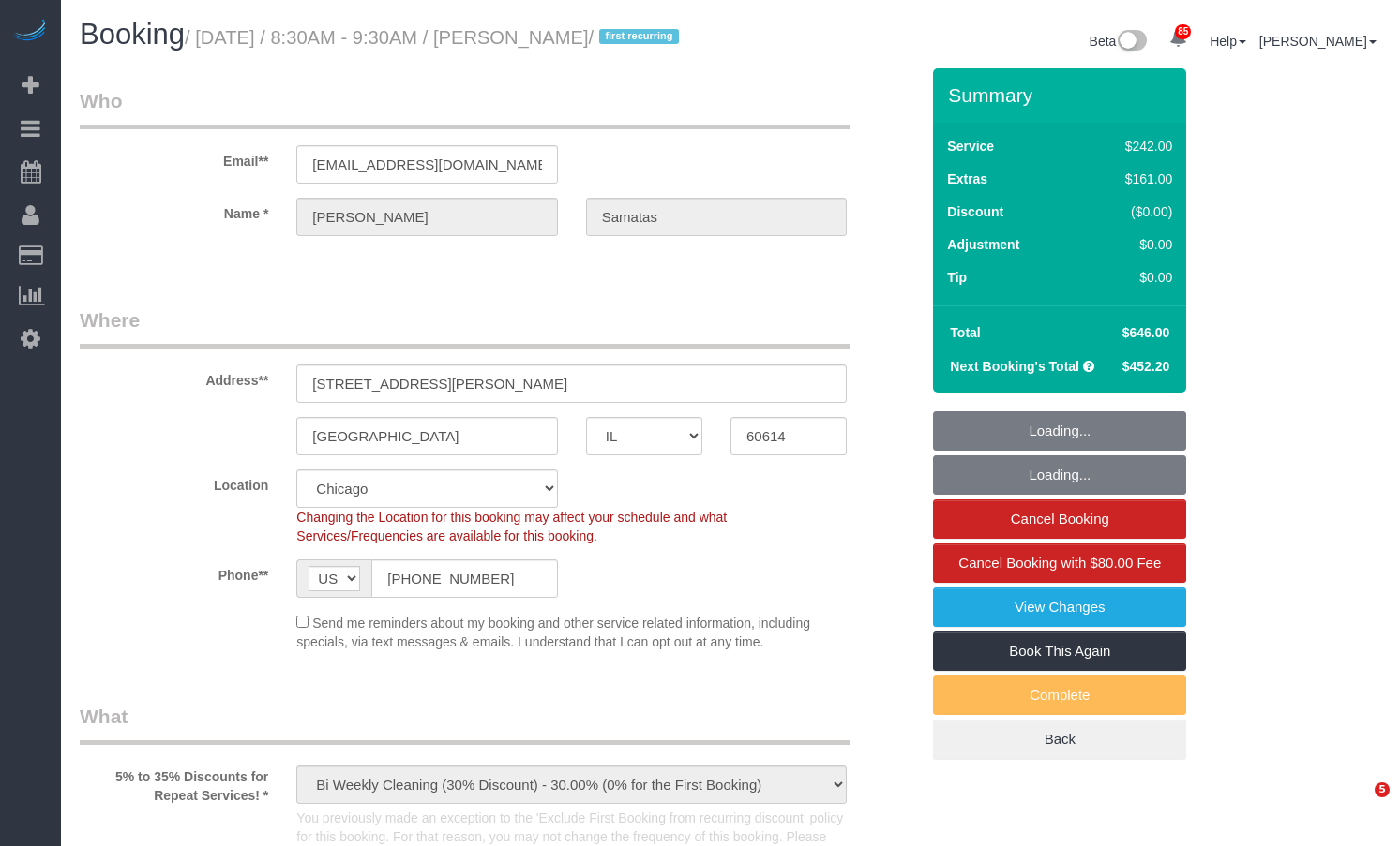
select select "IL"
select select "number:1"
select select "number:58"
select select "number:139"
select select "number:104"
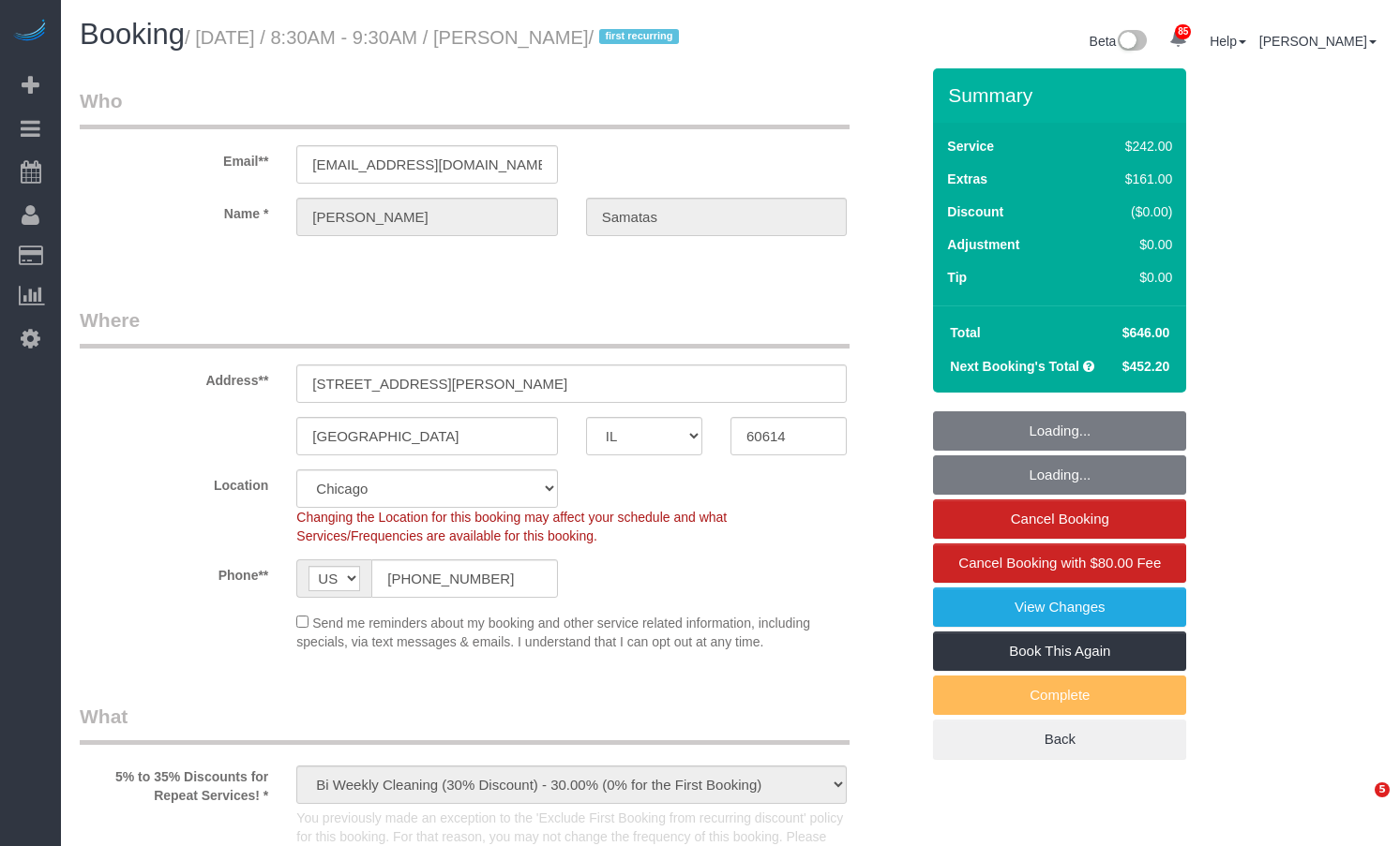
select select "object:1059"
select select "512"
select select "6"
select select "1"
select select "5"
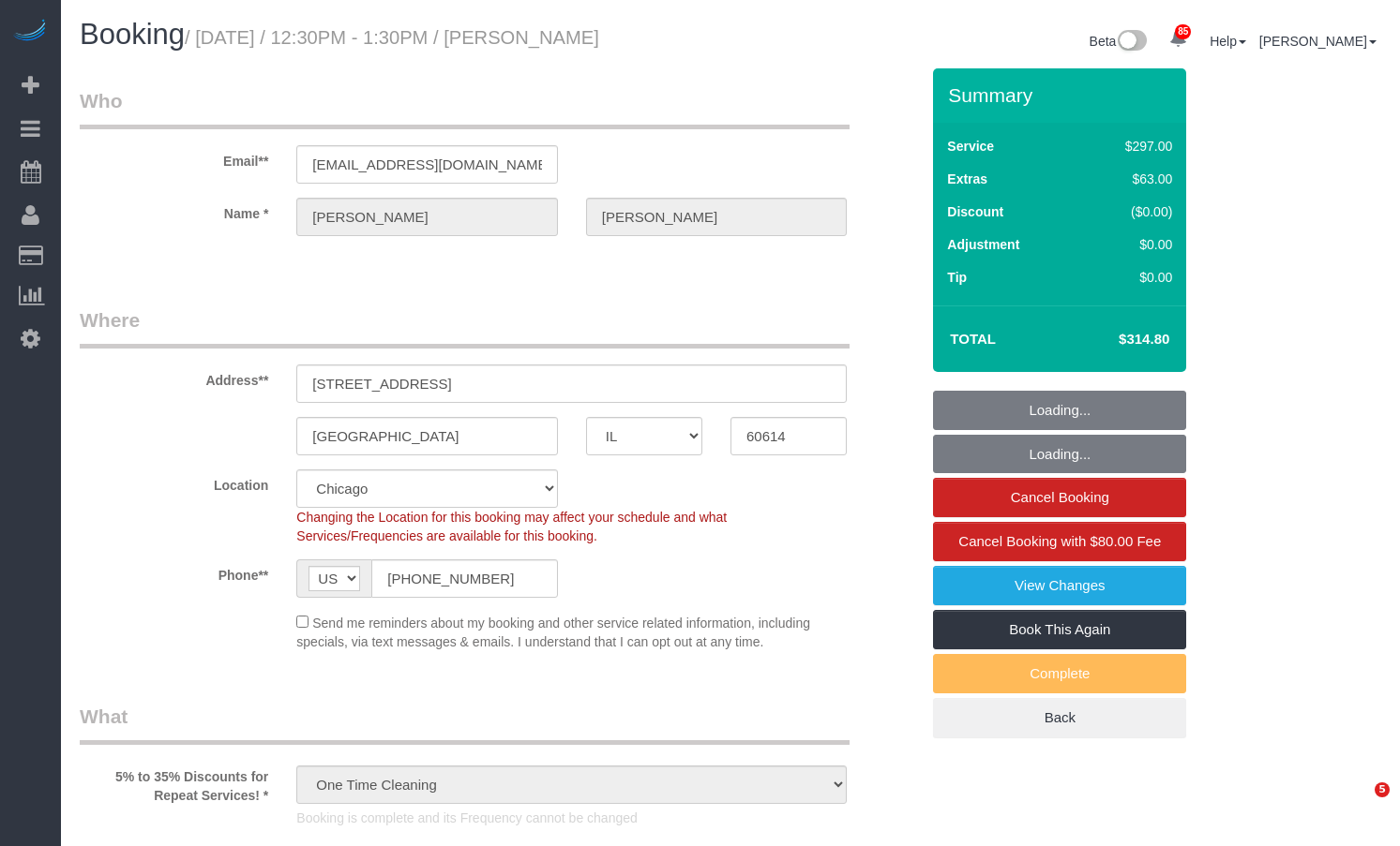
select select "IL"
select select "513"
select select "spot1"
select select "number:1"
select select "number:68"
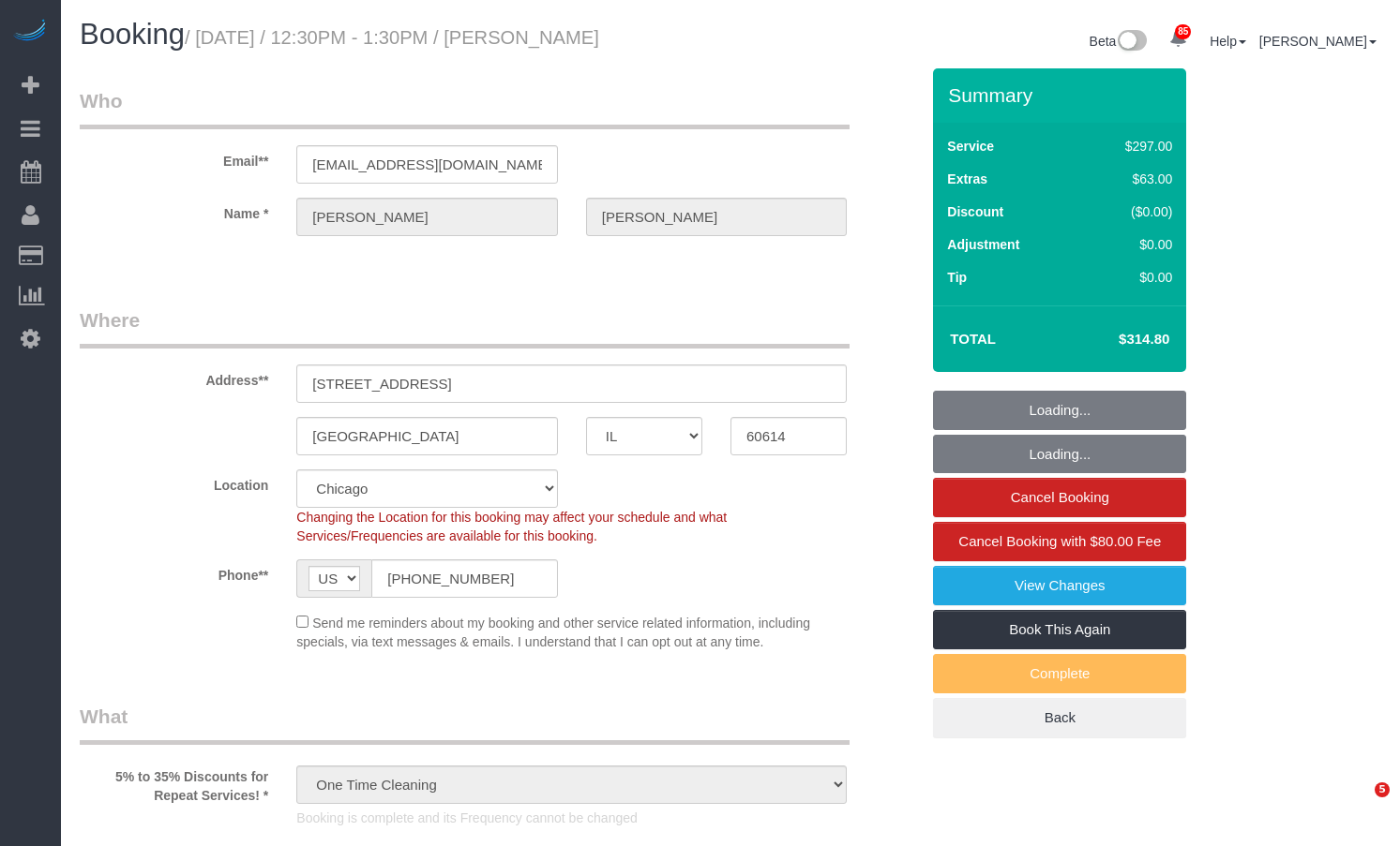
select select "number:139"
select select "number:106"
select select "object:1358"
select select "1"
select select "8"
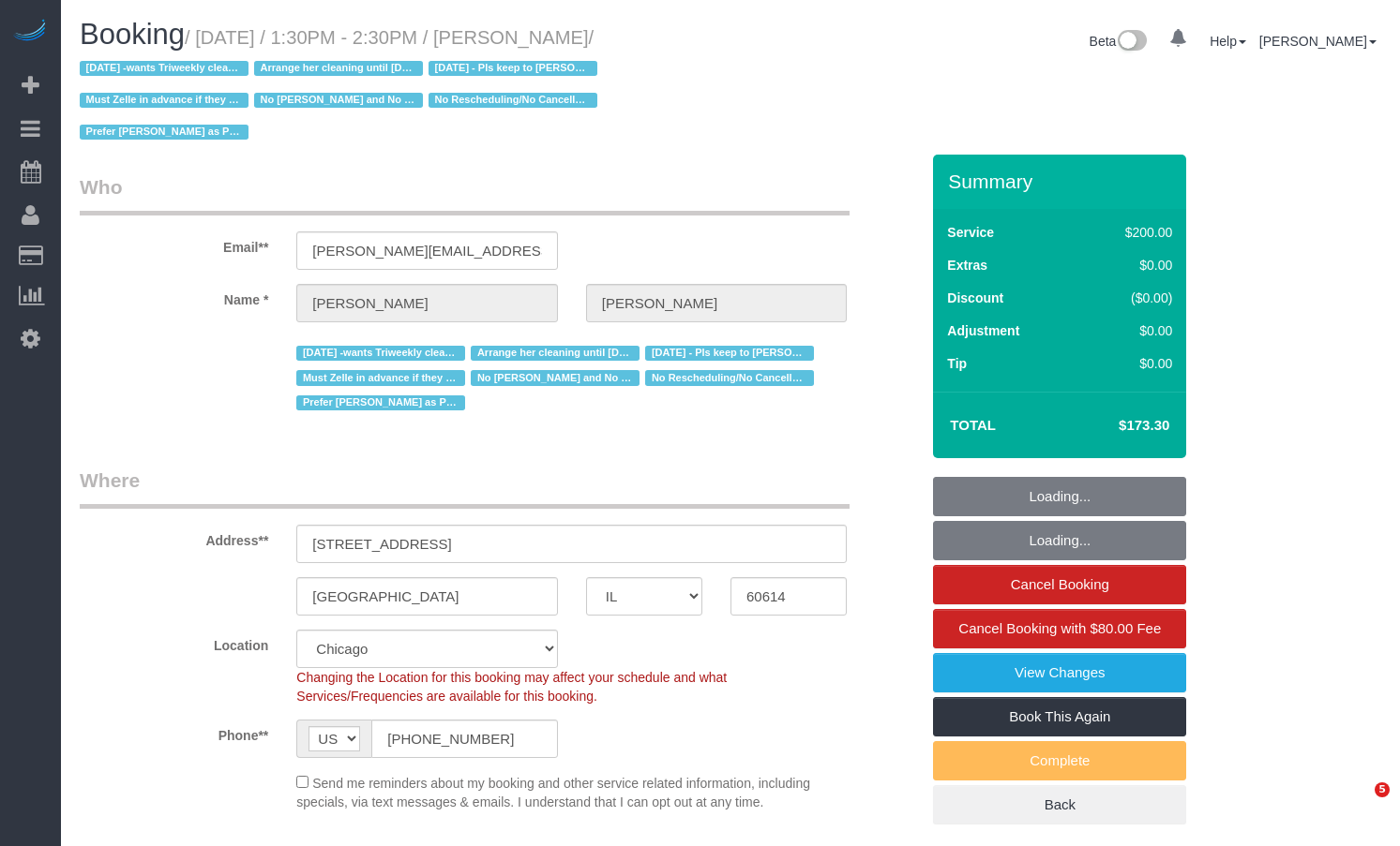
select select "IL"
select select "number:1"
select select "number:58"
select select "number:139"
select select "number:104"
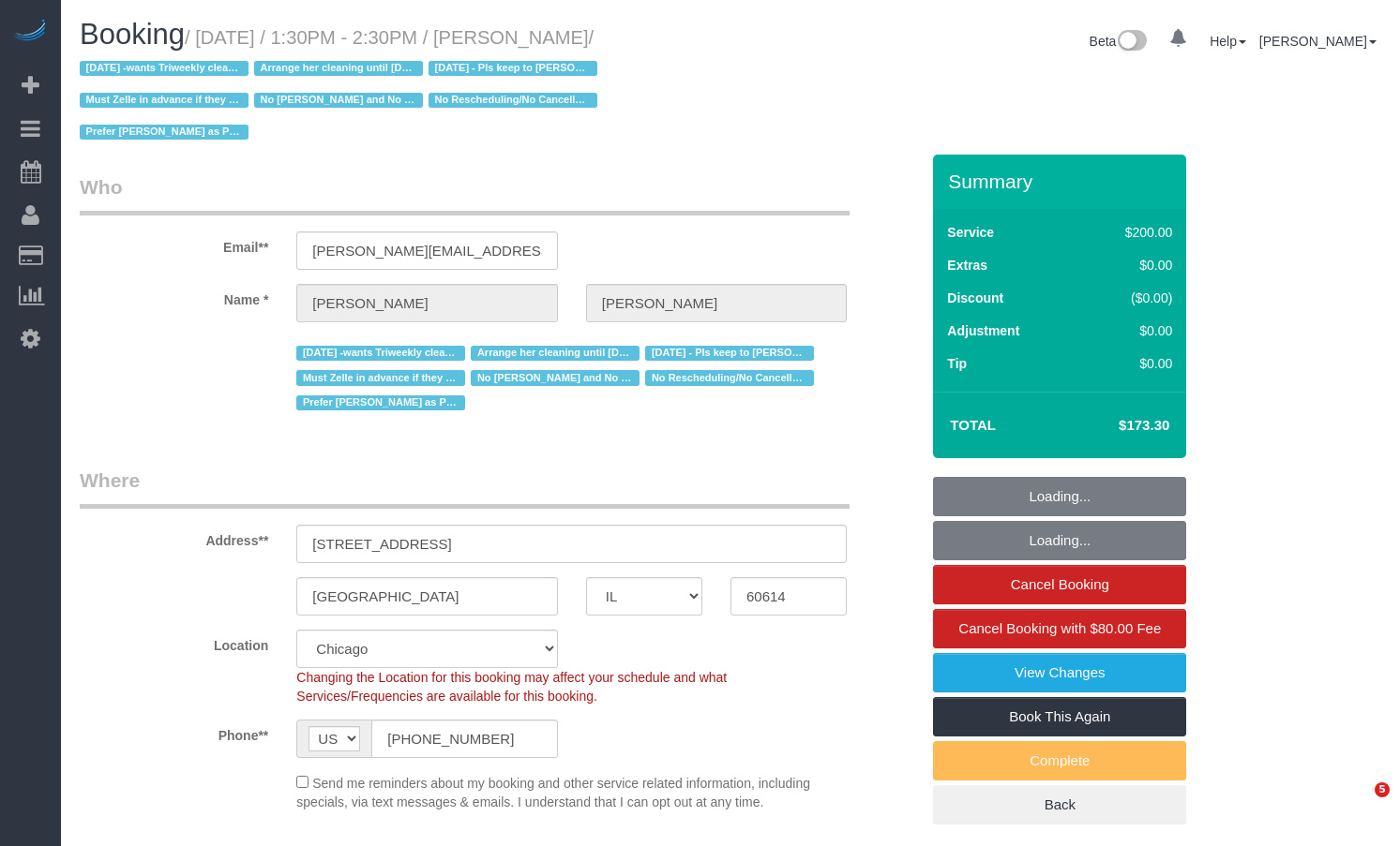
select select "object:1238"
select select "512"
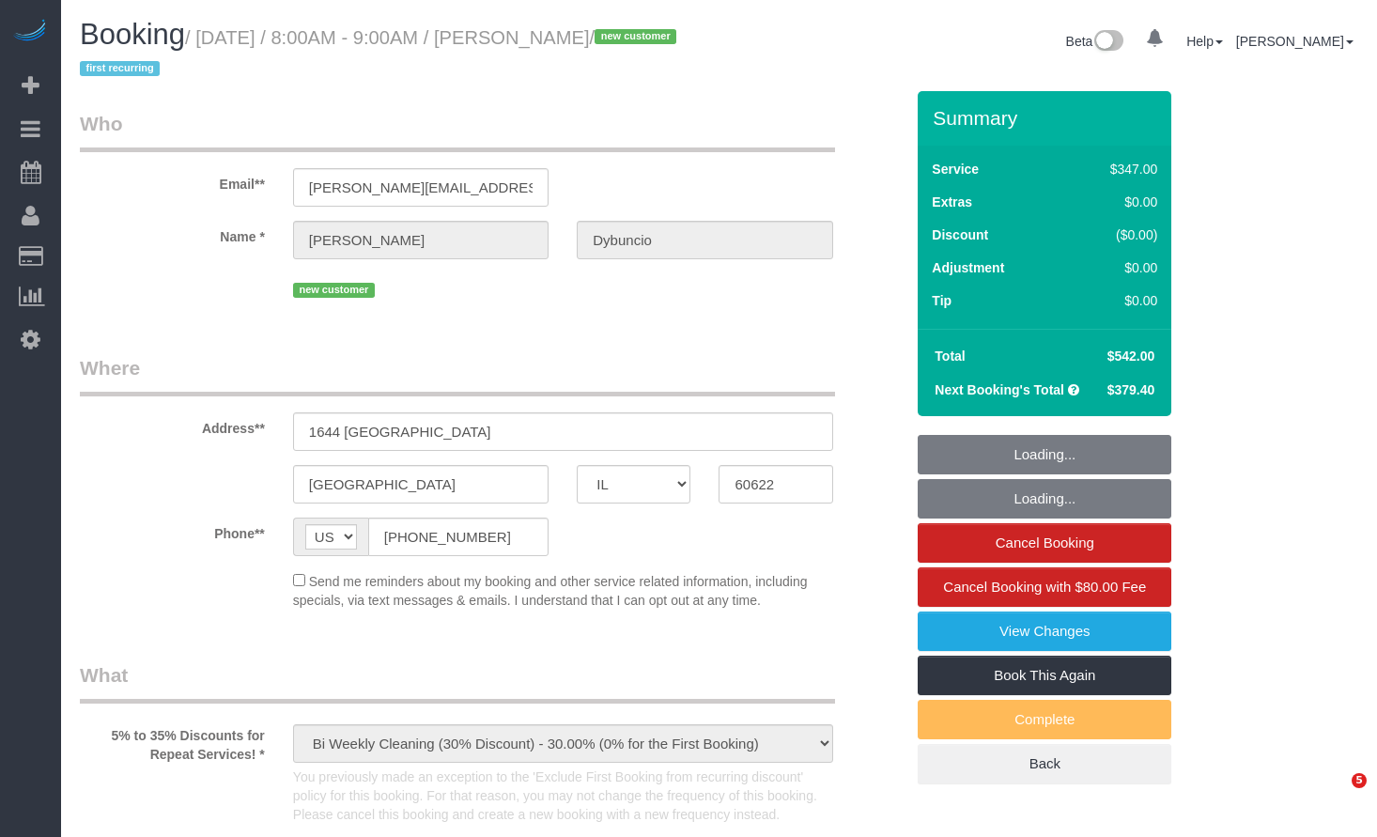
select select "IL"
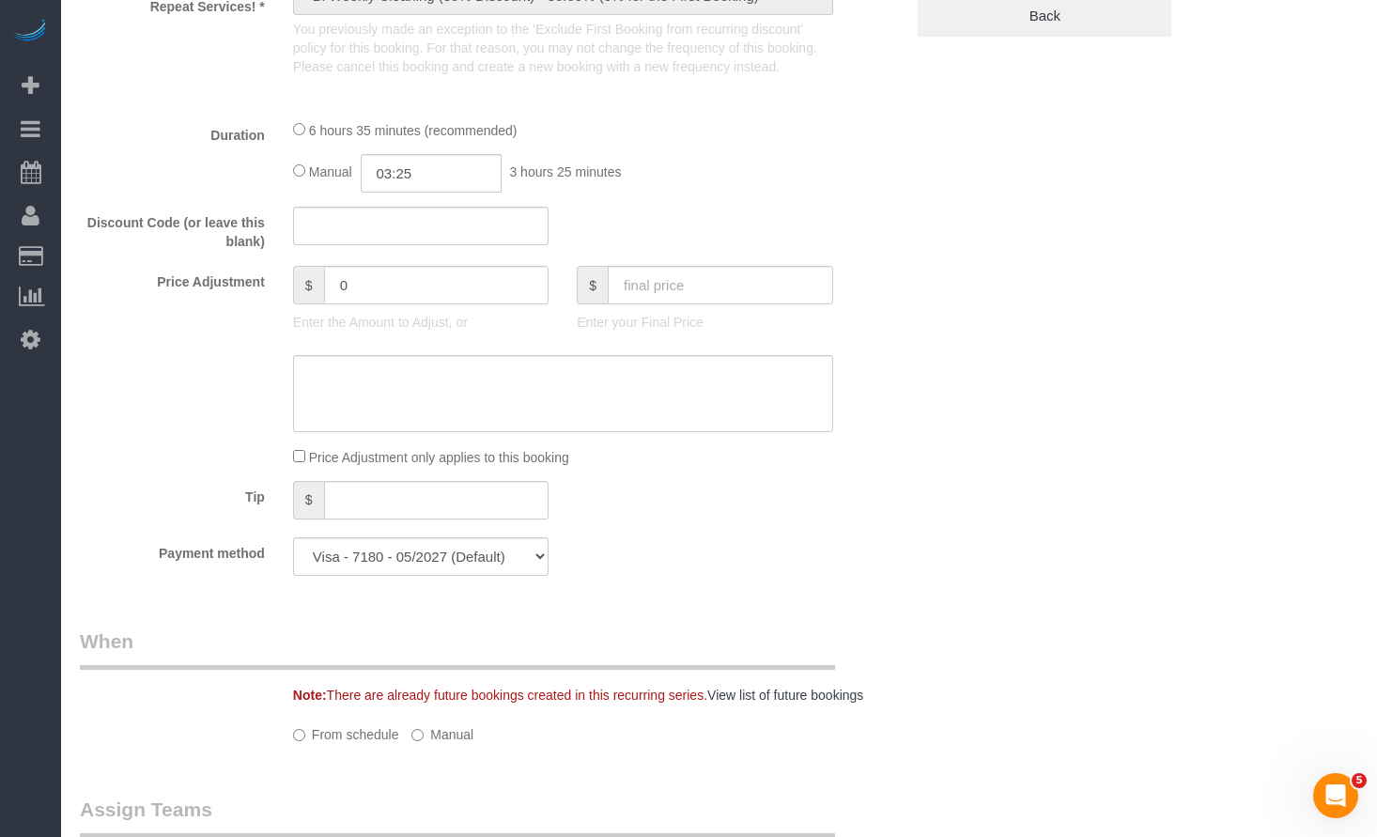
select select "number:1"
select select "number:58"
select select "number:139"
select select "number:104"
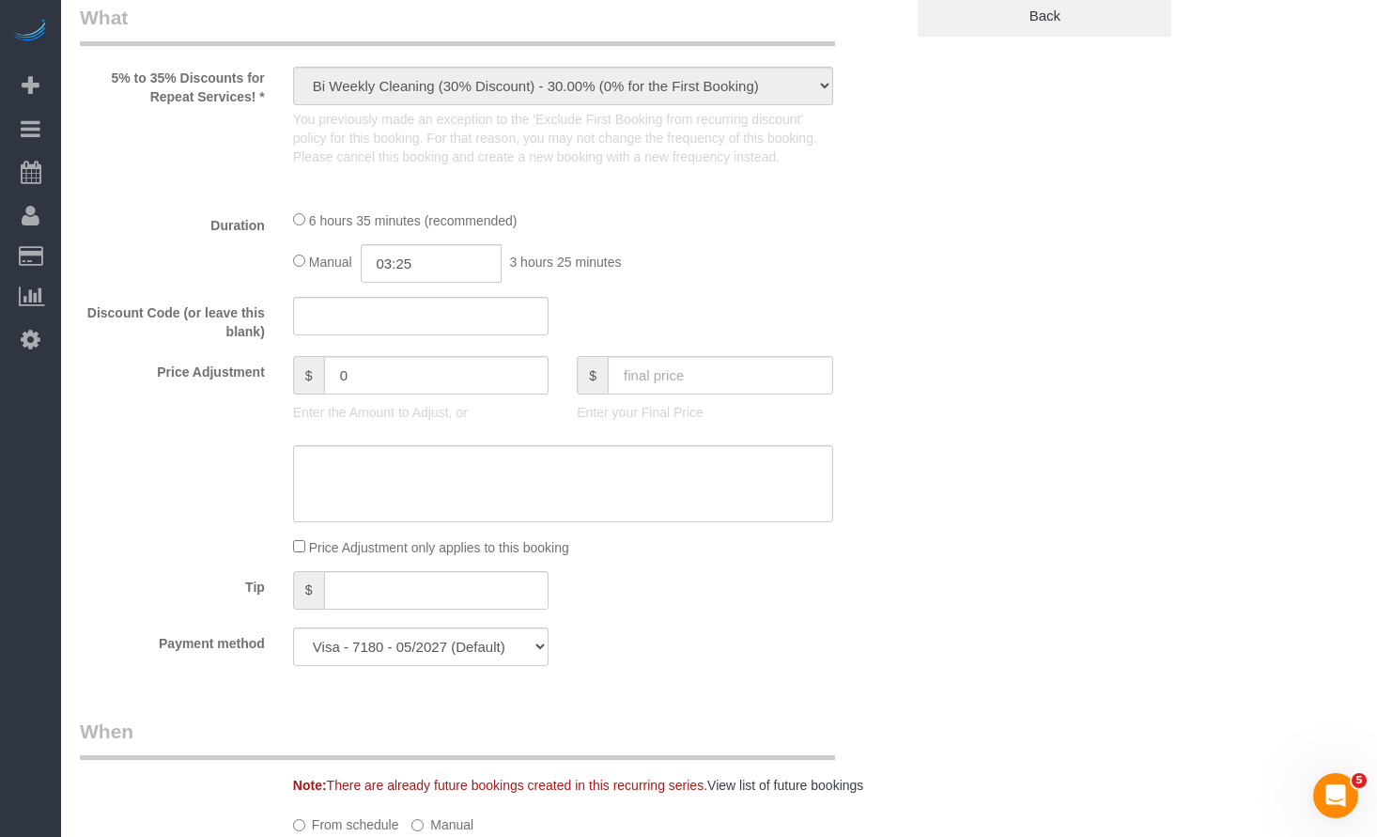
select select "513"
select select "4"
select select "5"
select select "spot1"
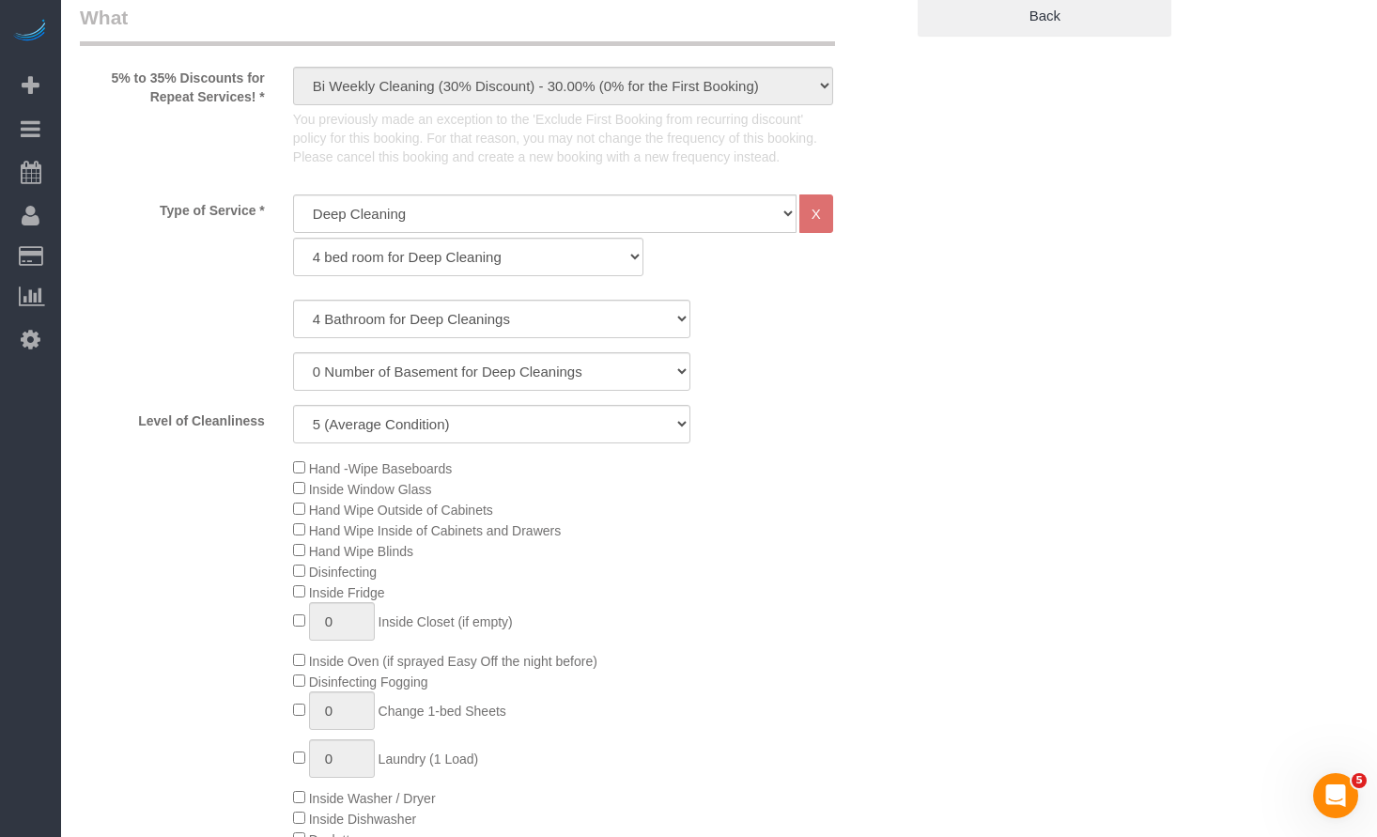
select select "object:1213"
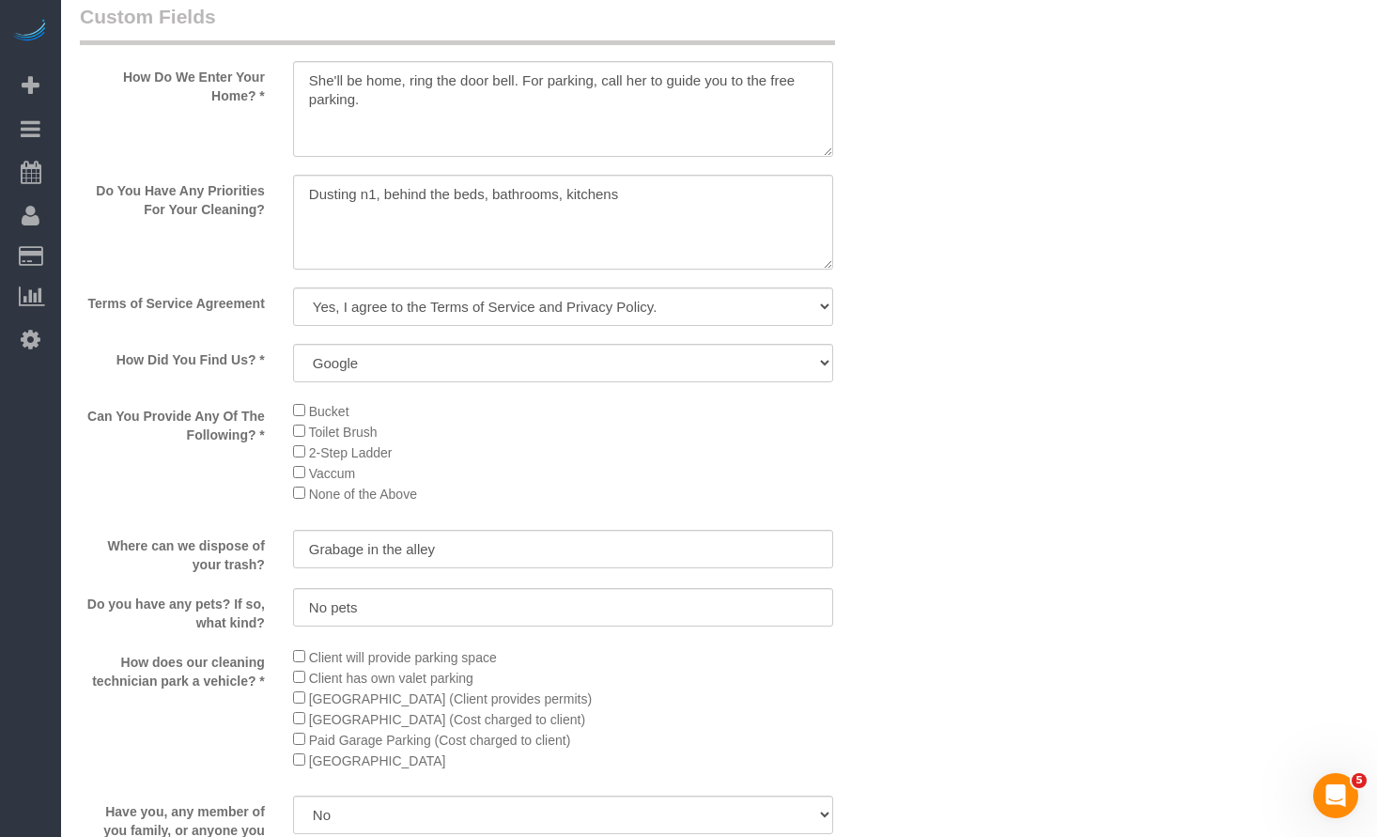
select select "4"
select select "5"
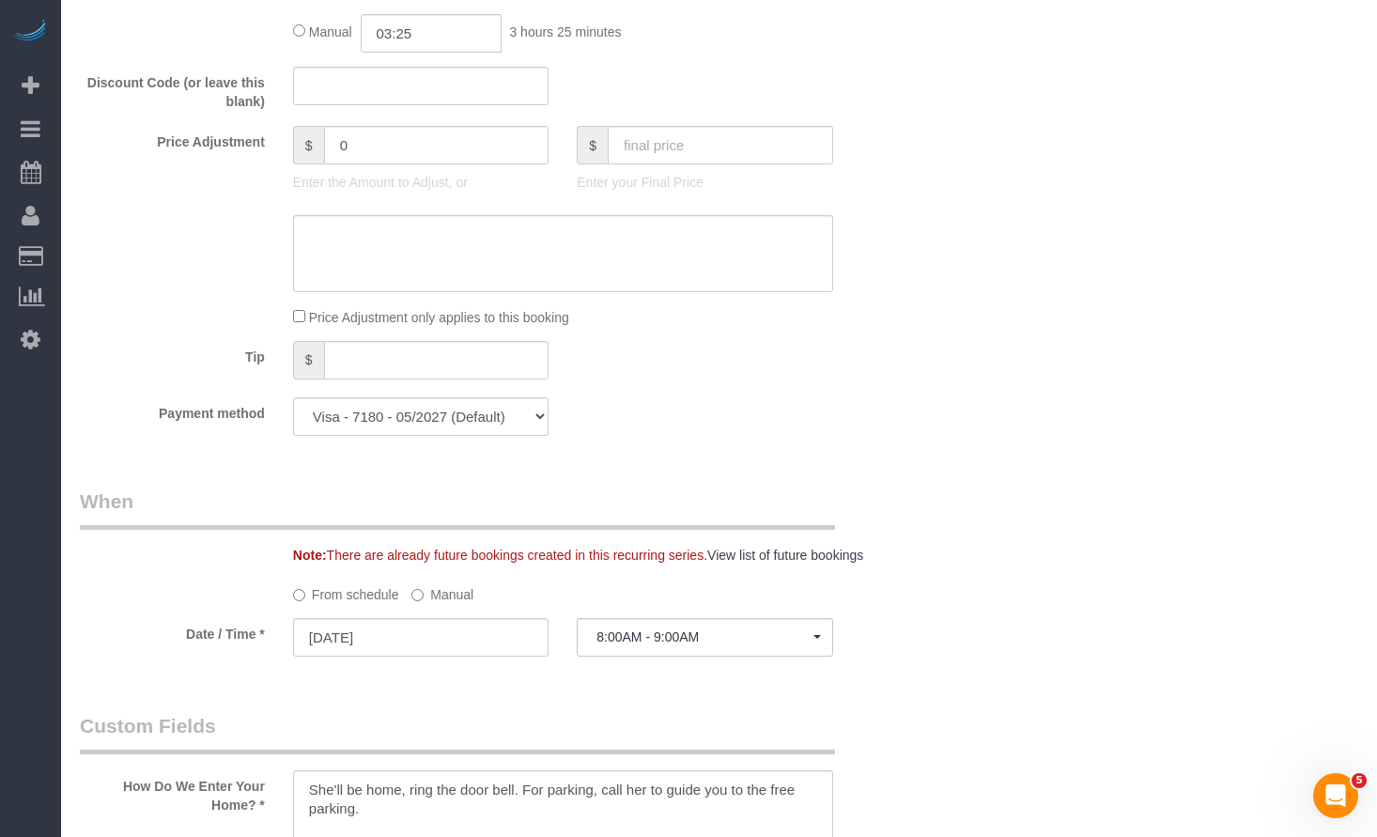
scroll to position [1785, 0]
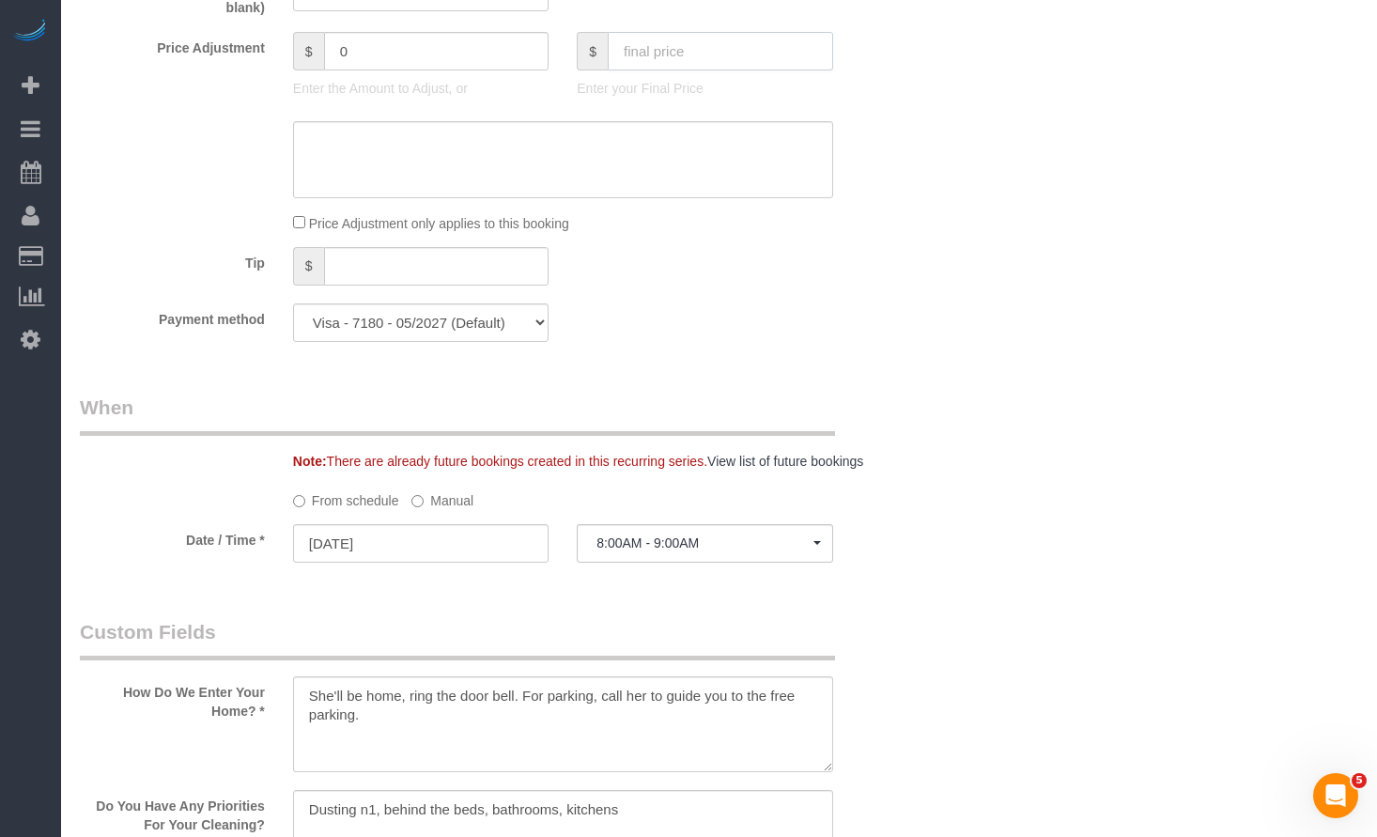
click at [660, 53] on input "text" at bounding box center [721, 51] width 226 height 39
type input "621"
click at [1033, 156] on div "Who Email** [PERSON_NAME][EMAIL_ADDRESS][DOMAIN_NAME] Name * [PERSON_NAME] new …" at bounding box center [719, 367] width 1279 height 4123
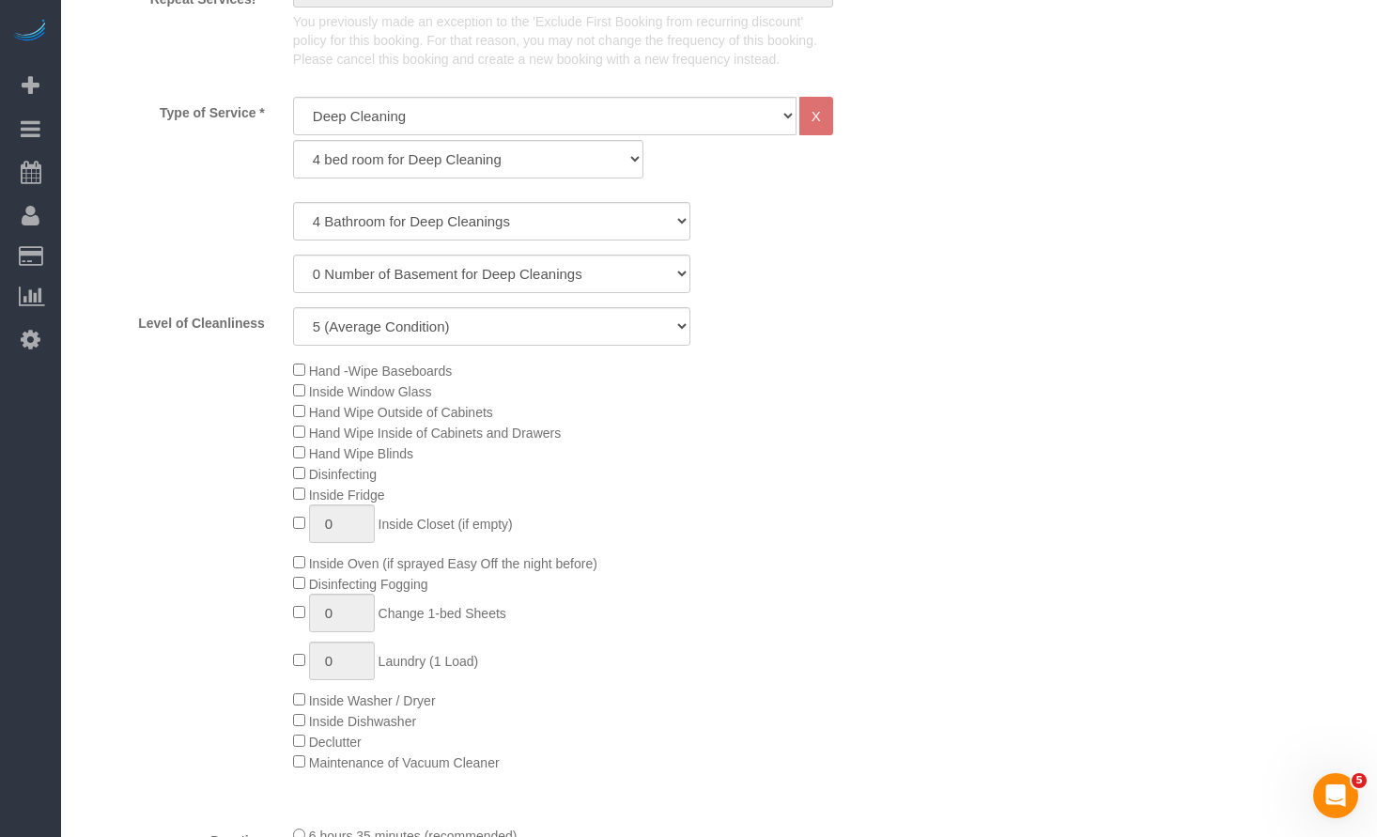
scroll to position [94, 0]
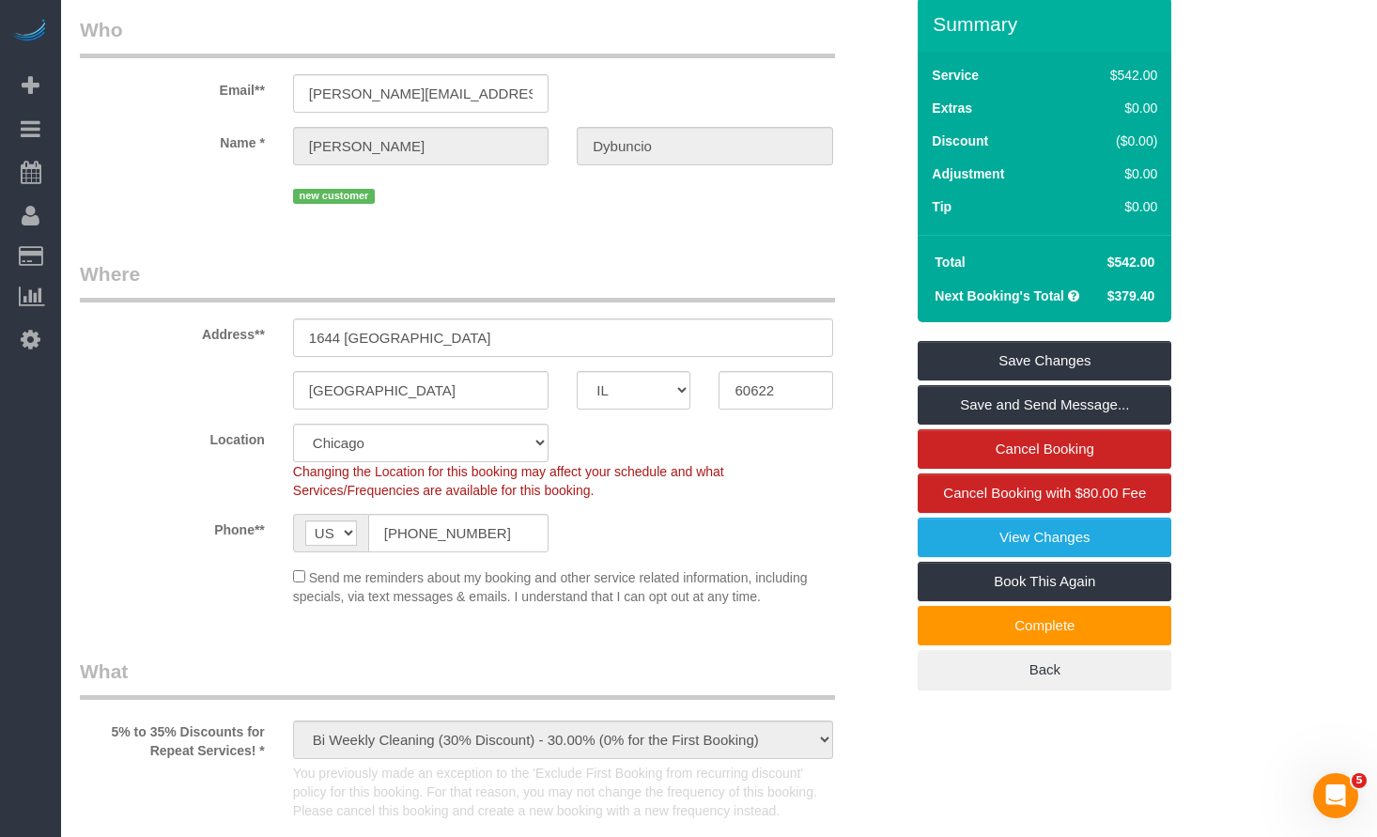
type input "79"
click at [1035, 358] on link "Save Changes" at bounding box center [1045, 360] width 254 height 39
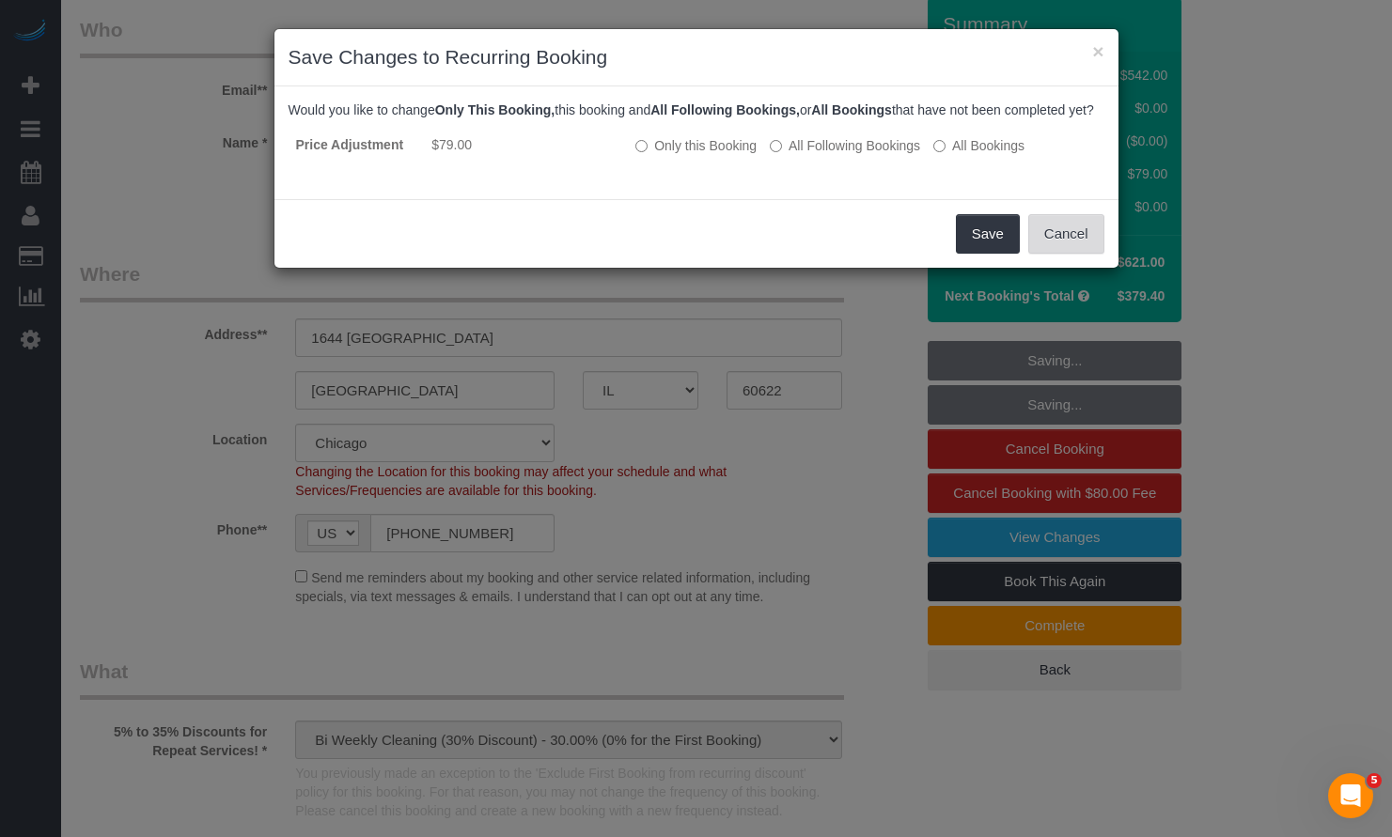
click at [1068, 238] on button "Cancel" at bounding box center [1066, 233] width 76 height 39
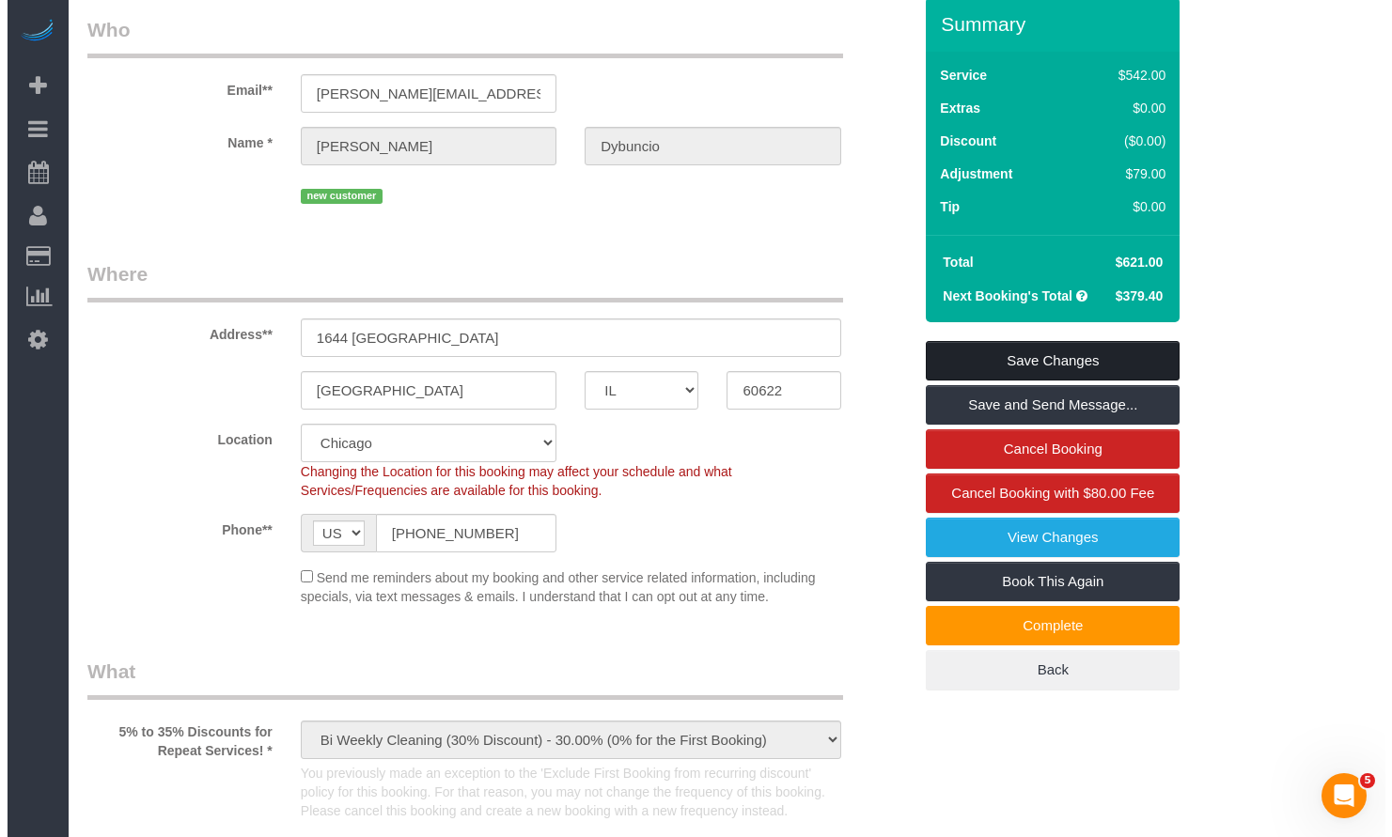
scroll to position [0, 0]
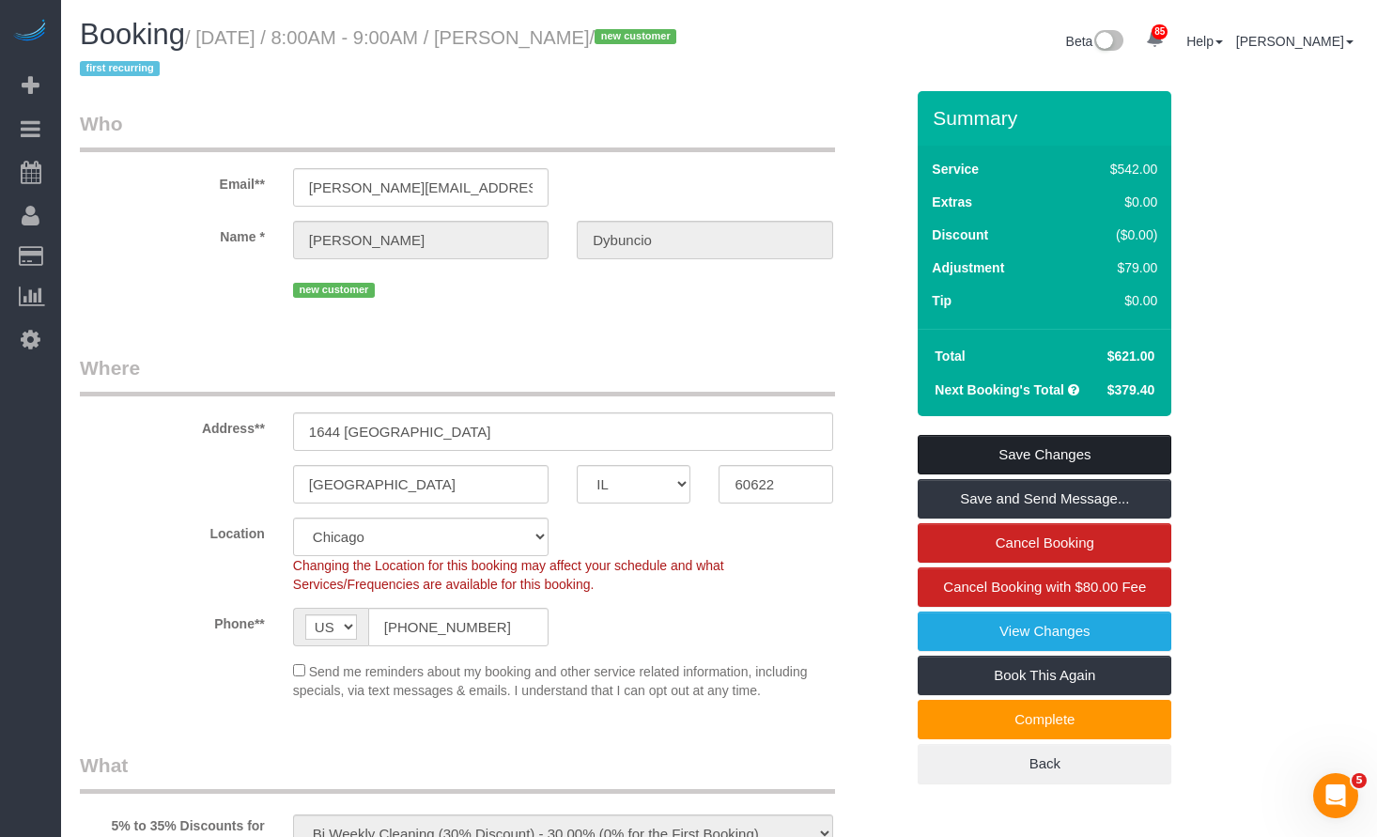
click at [1109, 453] on link "Save Changes" at bounding box center [1045, 454] width 254 height 39
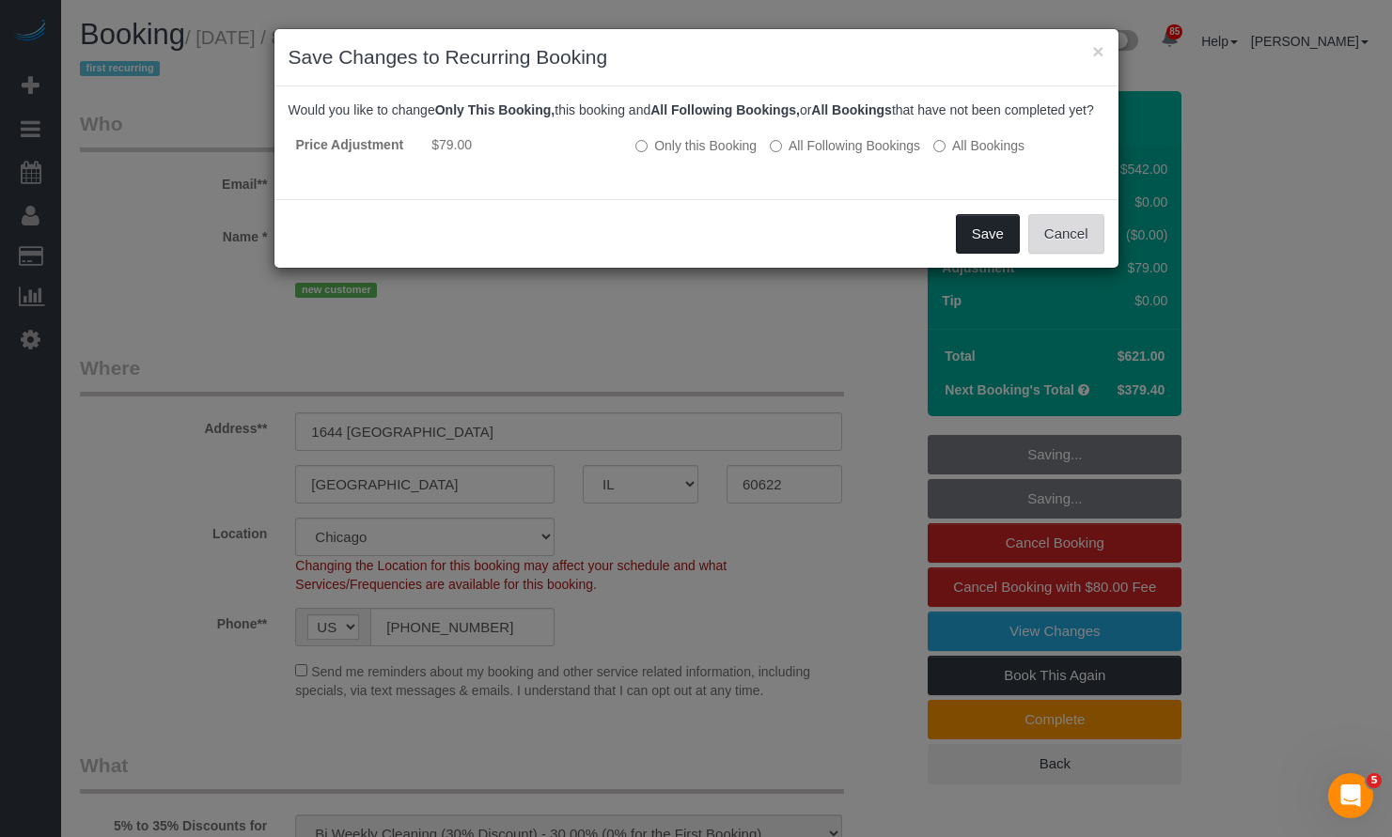
drag, startPoint x: 1070, startPoint y: 257, endPoint x: 962, endPoint y: 256, distance: 108.1
click at [962, 256] on div "Save Cancel" at bounding box center [696, 233] width 844 height 69
click at [980, 254] on button "Save" at bounding box center [988, 233] width 64 height 39
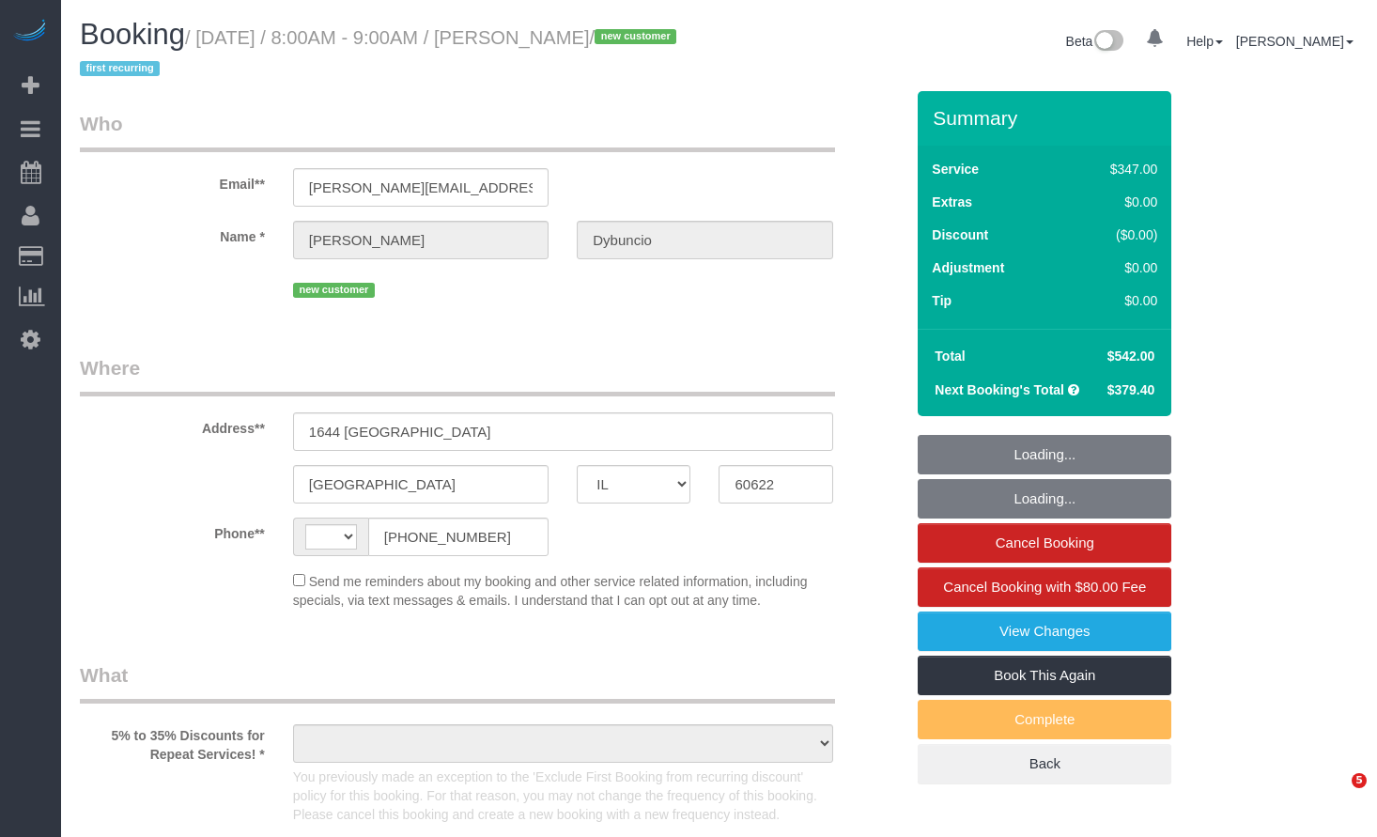
select select "IL"
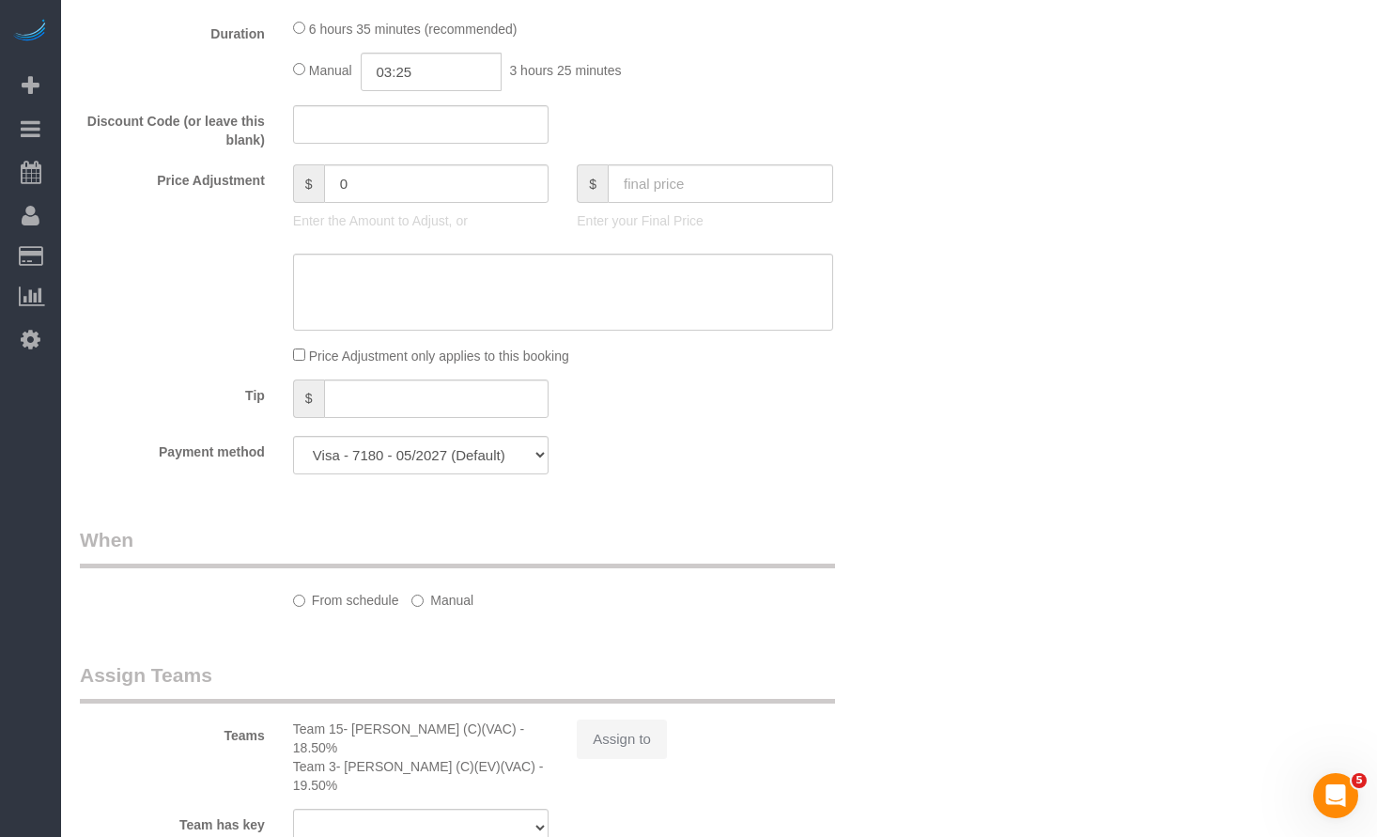
select select "object:584"
select select "string:[GEOGRAPHIC_DATA]"
select select "513"
select select "4"
select select "5"
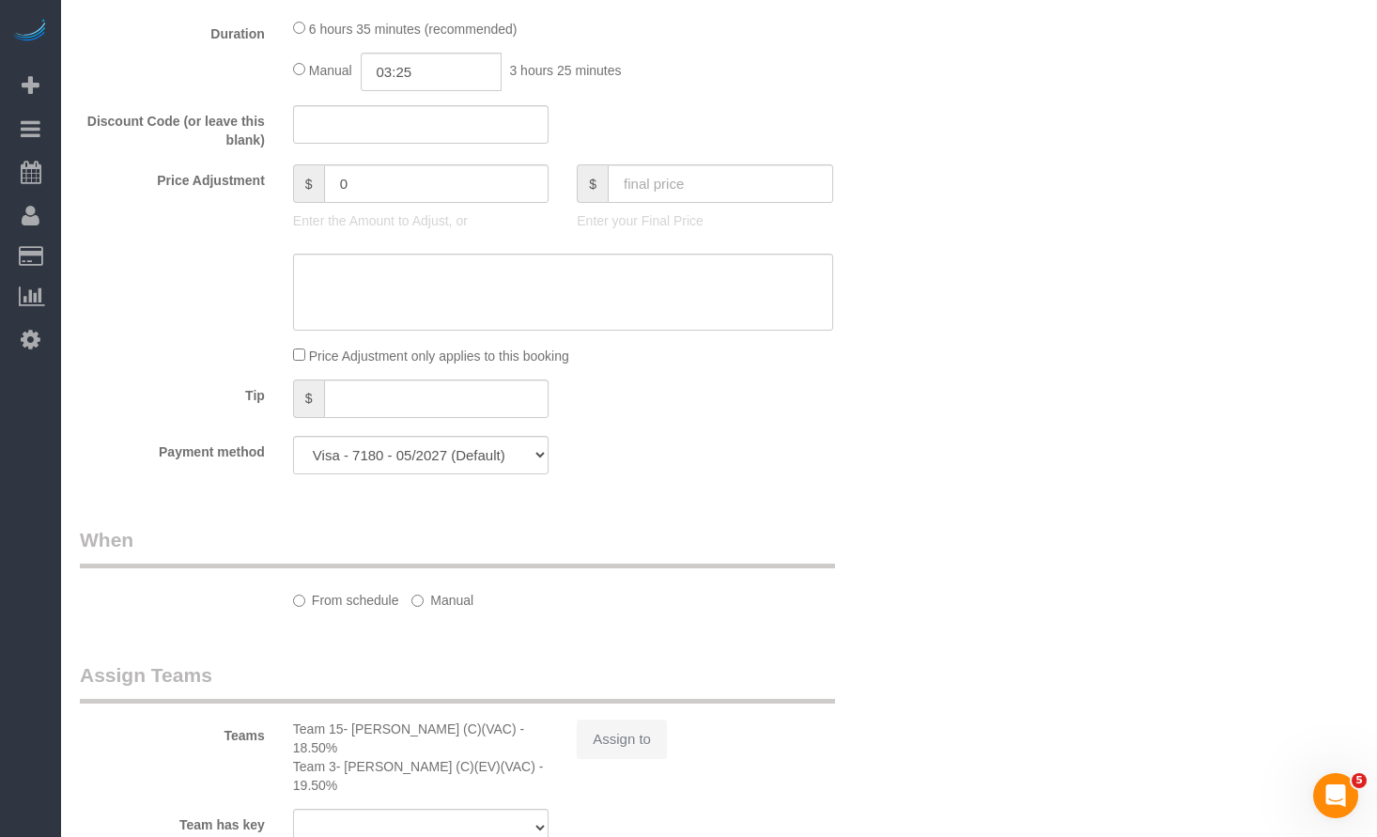
select select "spot1"
select select "number:1"
select select "number:58"
select select "number:139"
select select "number:104"
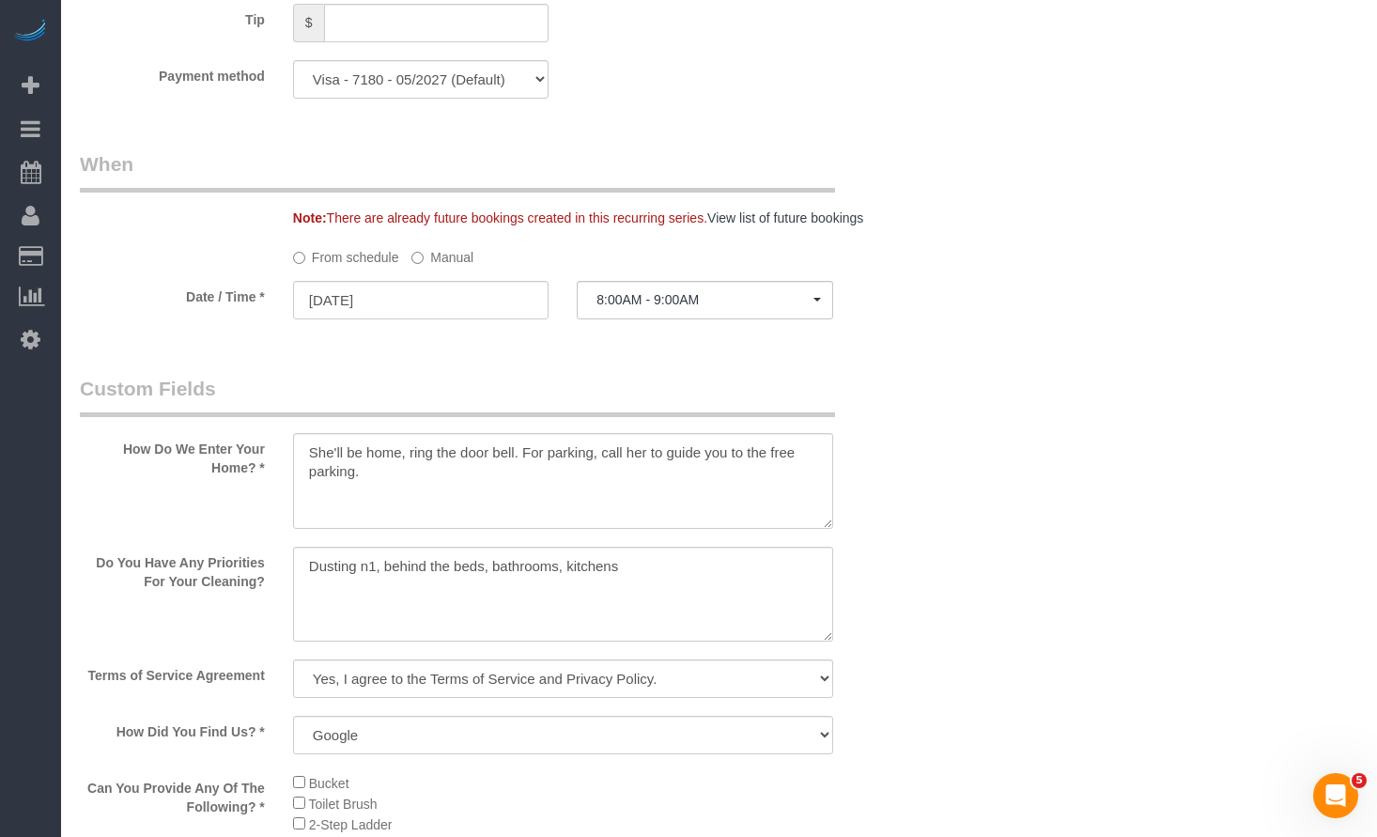
select select "4"
select select "5"
select select "object:1379"
